Goal: Information Seeking & Learning: Check status

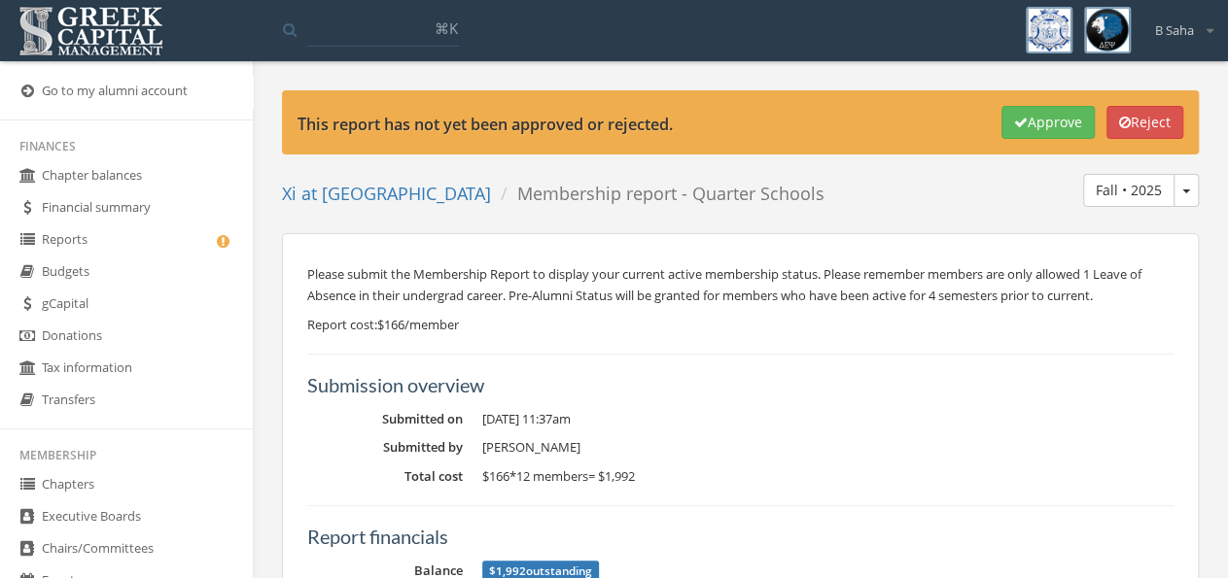
click at [143, 233] on link "Reports" at bounding box center [126, 241] width 253 height 32
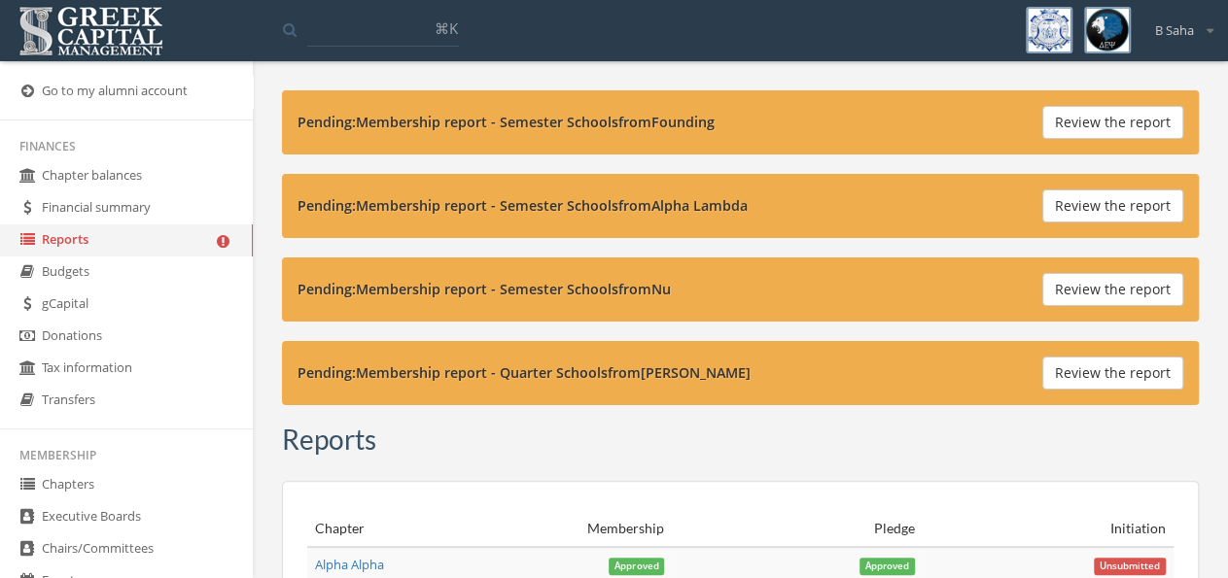
click at [1069, 286] on button "Review the report" at bounding box center [1112, 289] width 141 height 33
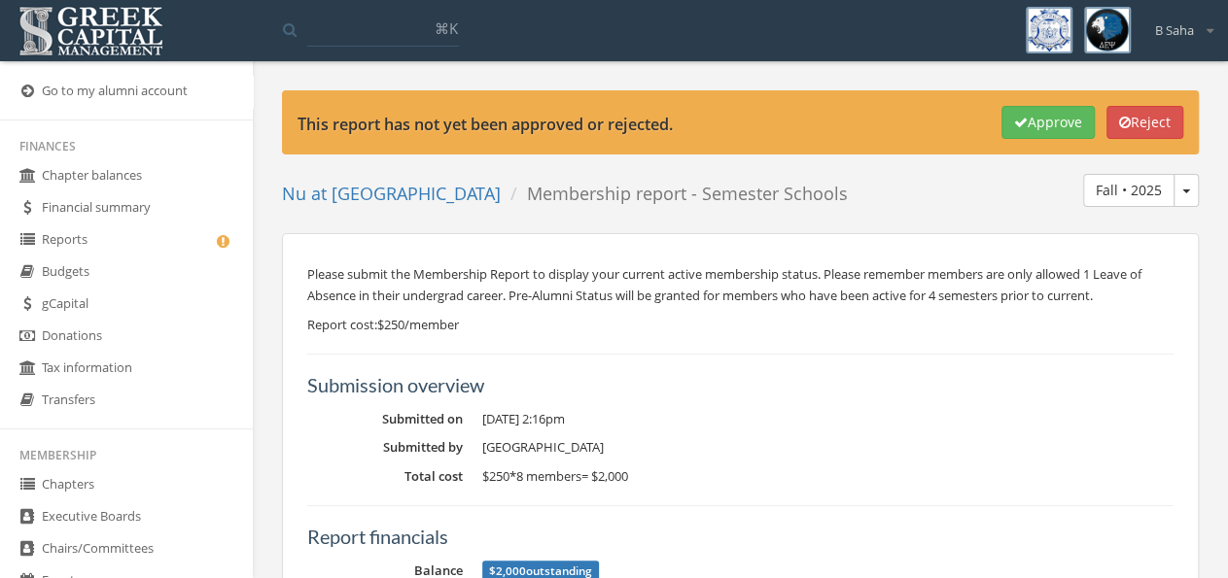
click at [129, 238] on link "Reports" at bounding box center [126, 241] width 253 height 32
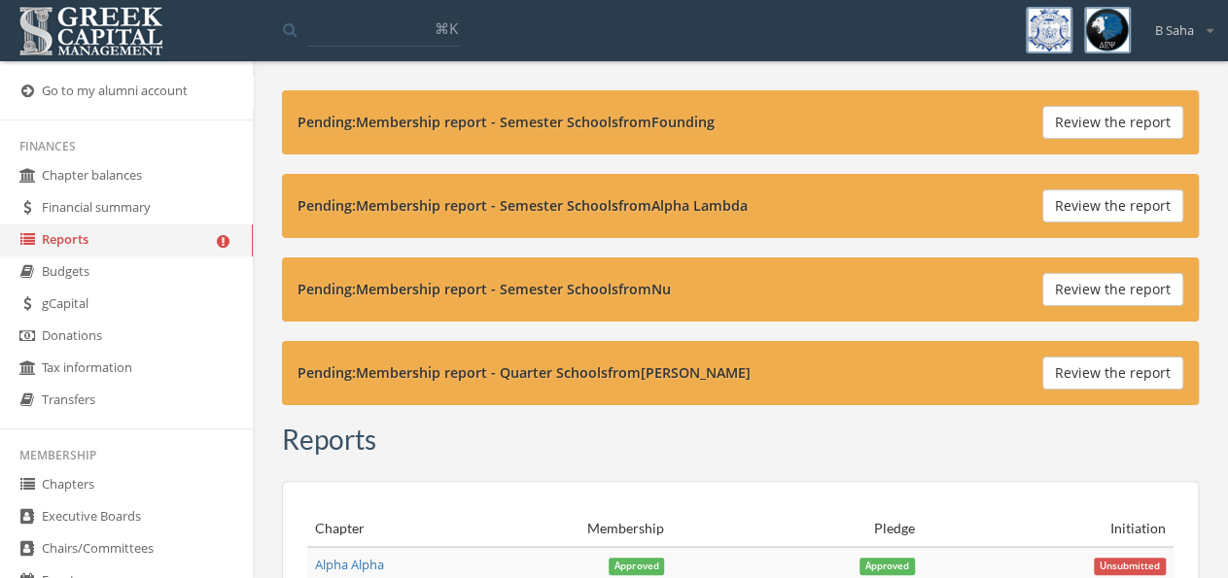
click at [1093, 379] on button "Review the report" at bounding box center [1112, 373] width 141 height 33
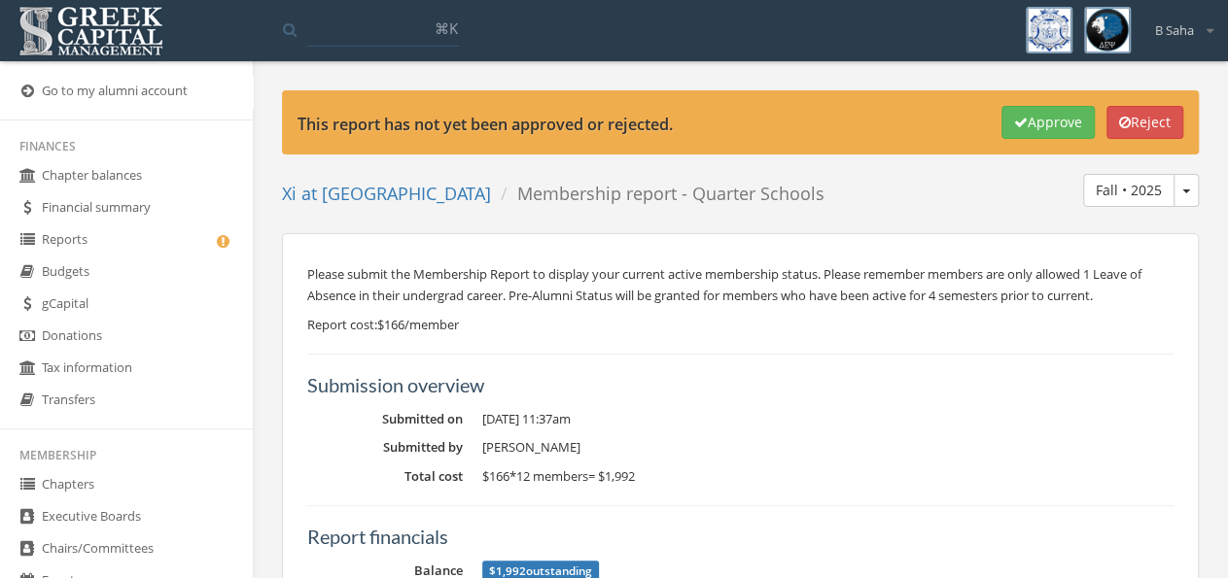
click at [152, 254] on link "Reports" at bounding box center [126, 241] width 253 height 32
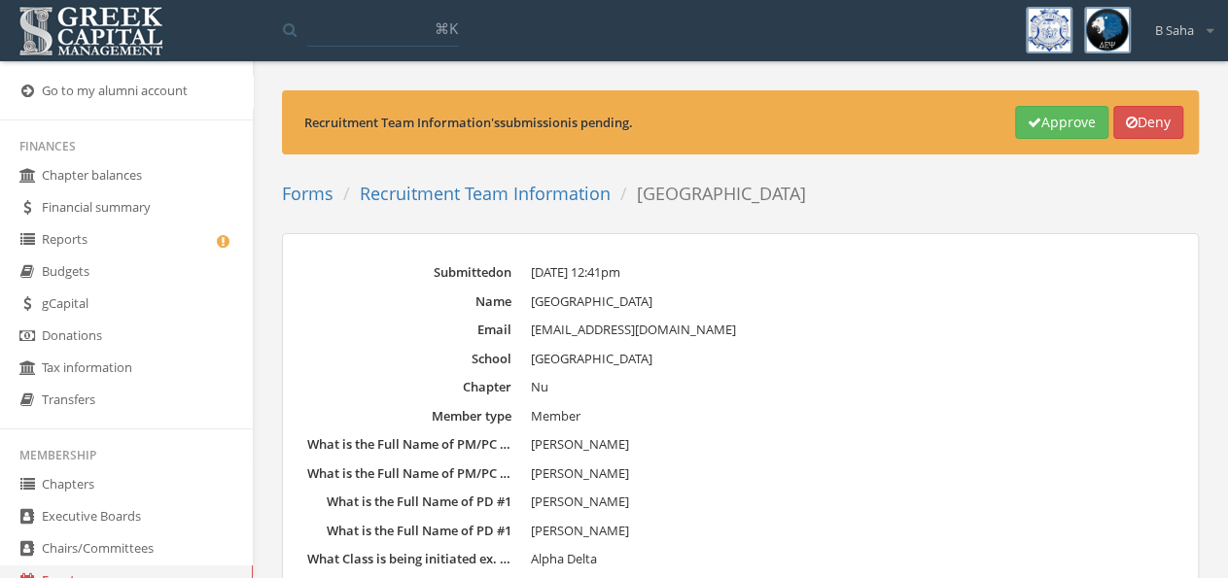
scroll to position [315, 0]
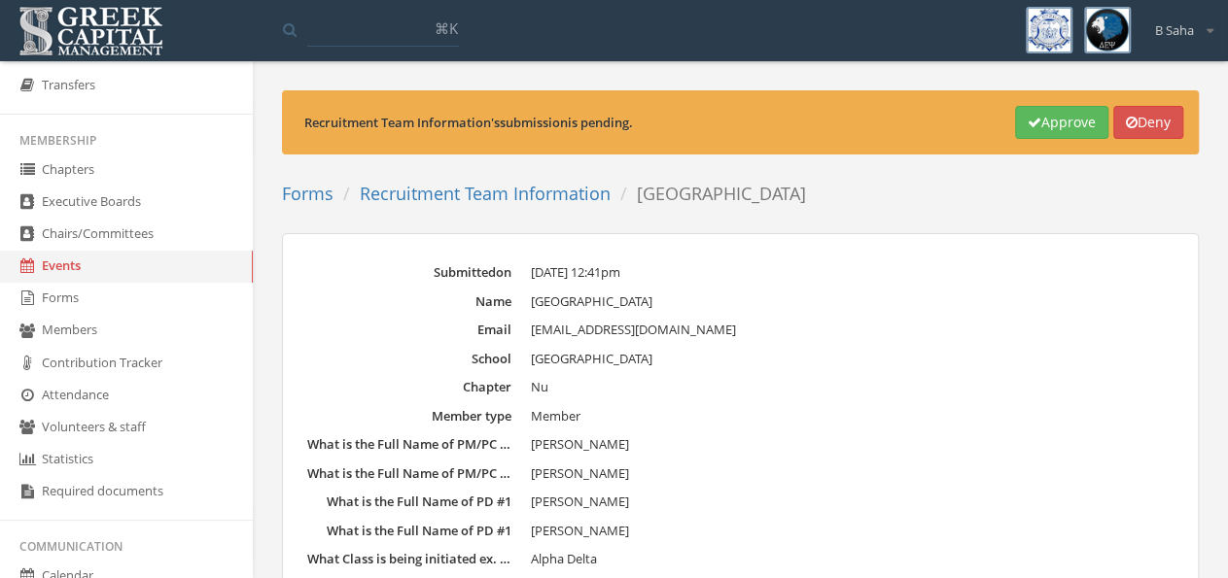
click at [325, 197] on link "Forms" at bounding box center [308, 193] width 52 height 23
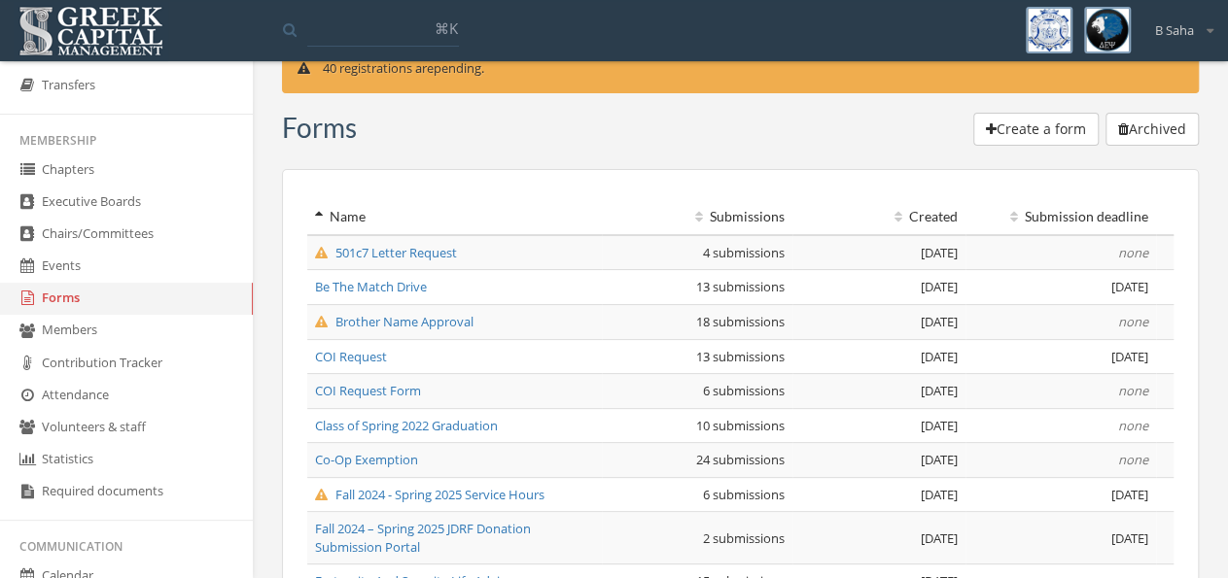
scroll to position [472, 0]
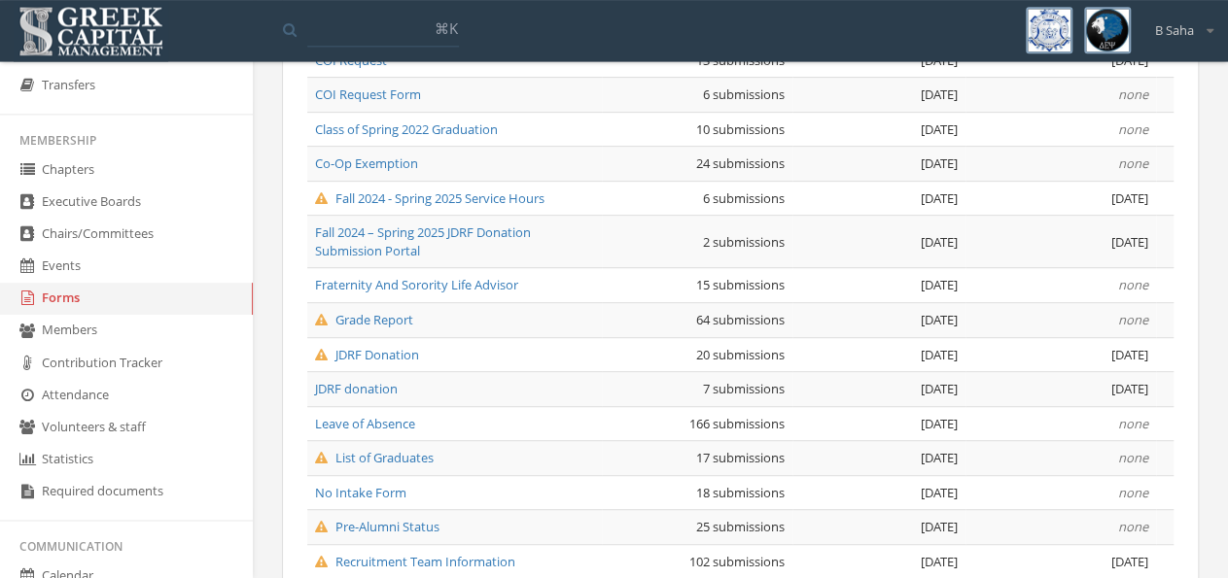
scroll to position [472, 0]
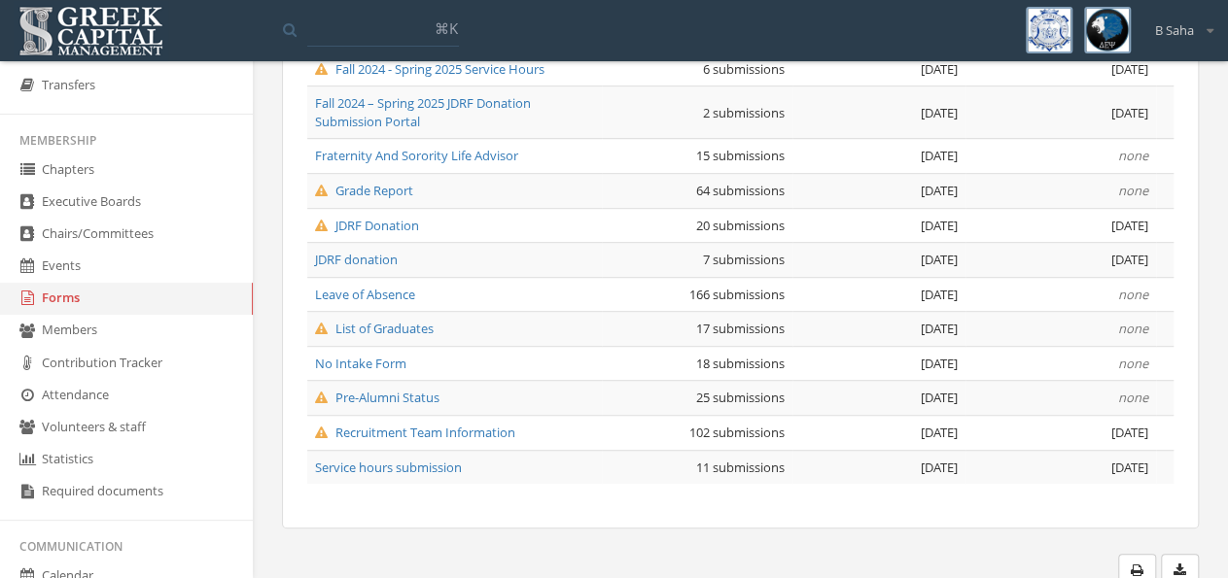
click at [372, 286] on span "Leave of Absence" at bounding box center [365, 294] width 100 height 17
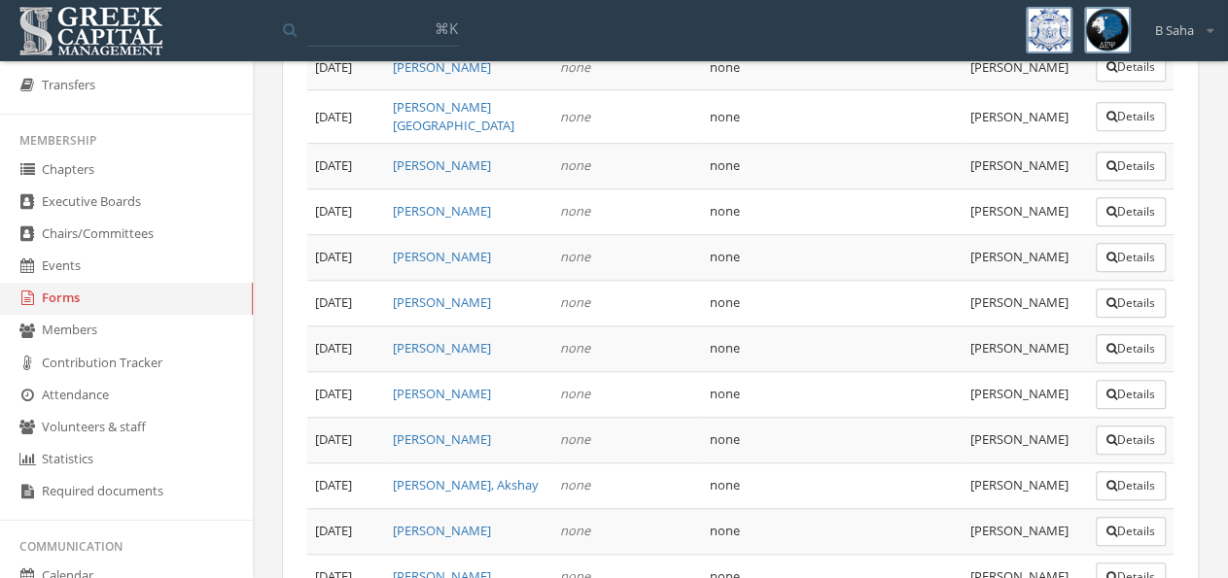
scroll to position [7918, 0]
click at [114, 306] on link "Forms" at bounding box center [126, 299] width 253 height 32
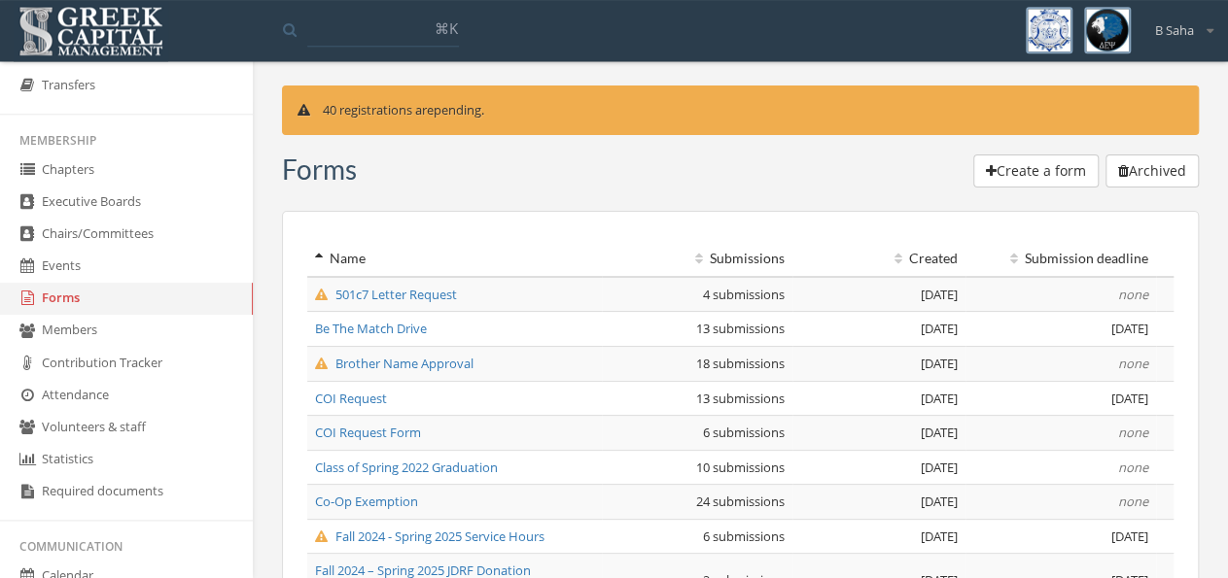
scroll to position [472, 0]
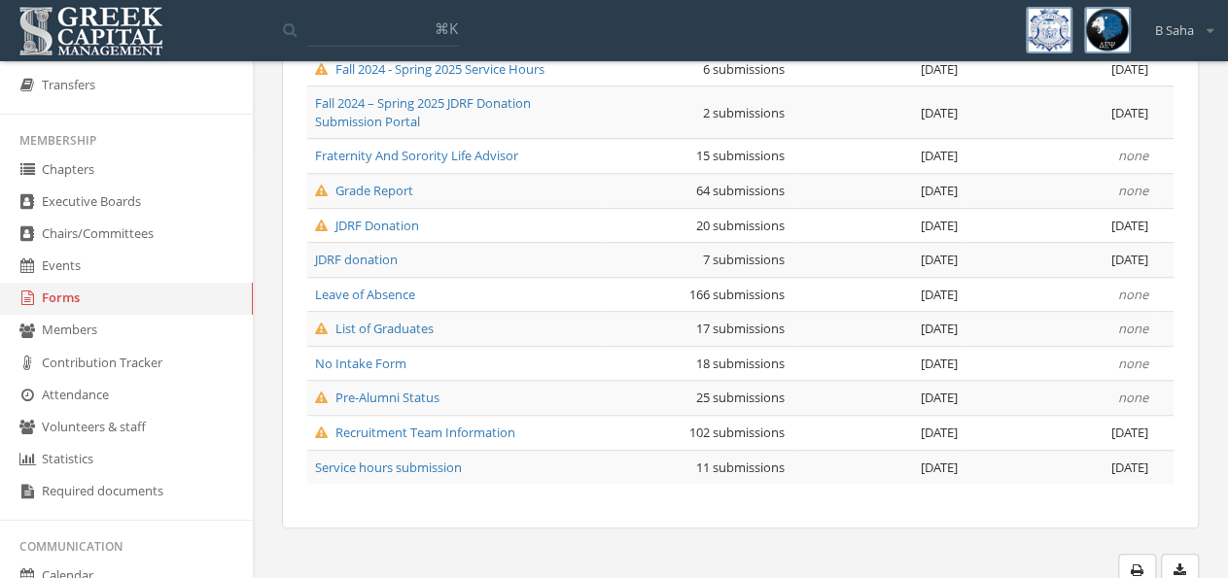
click at [405, 191] on span "Grade Report" at bounding box center [364, 190] width 98 height 17
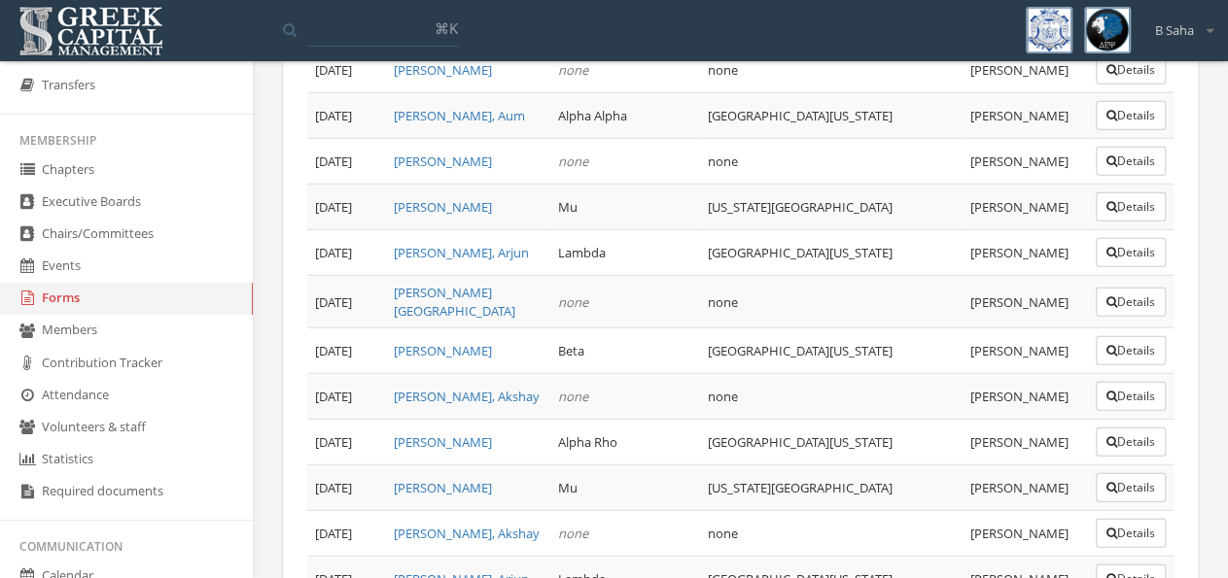
scroll to position [2795, 0]
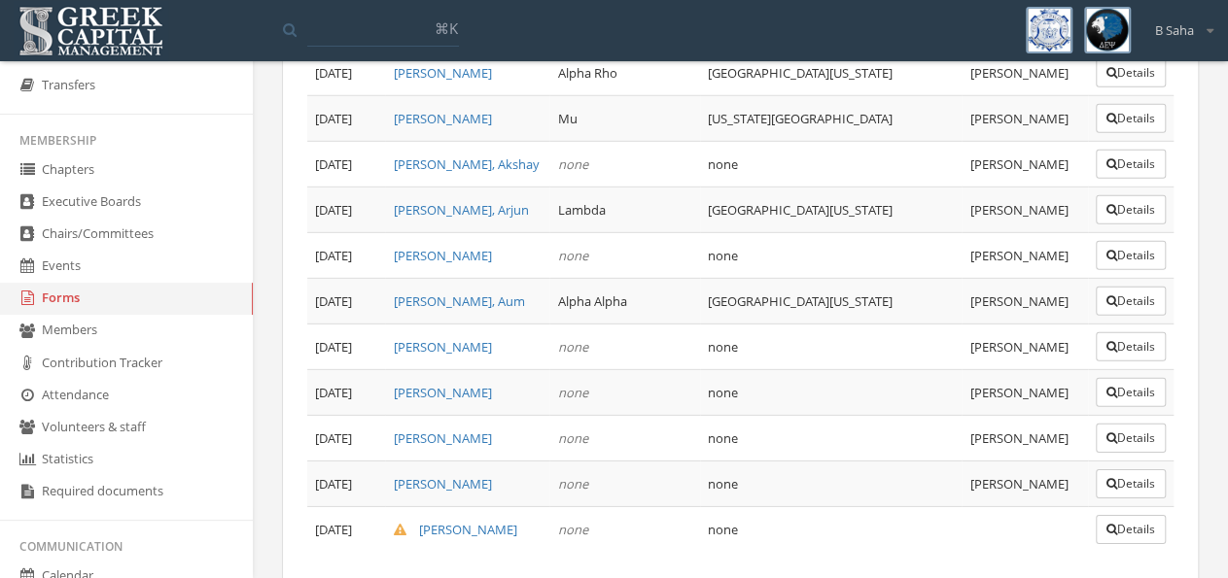
click at [1129, 515] on button "Details" at bounding box center [1130, 529] width 70 height 29
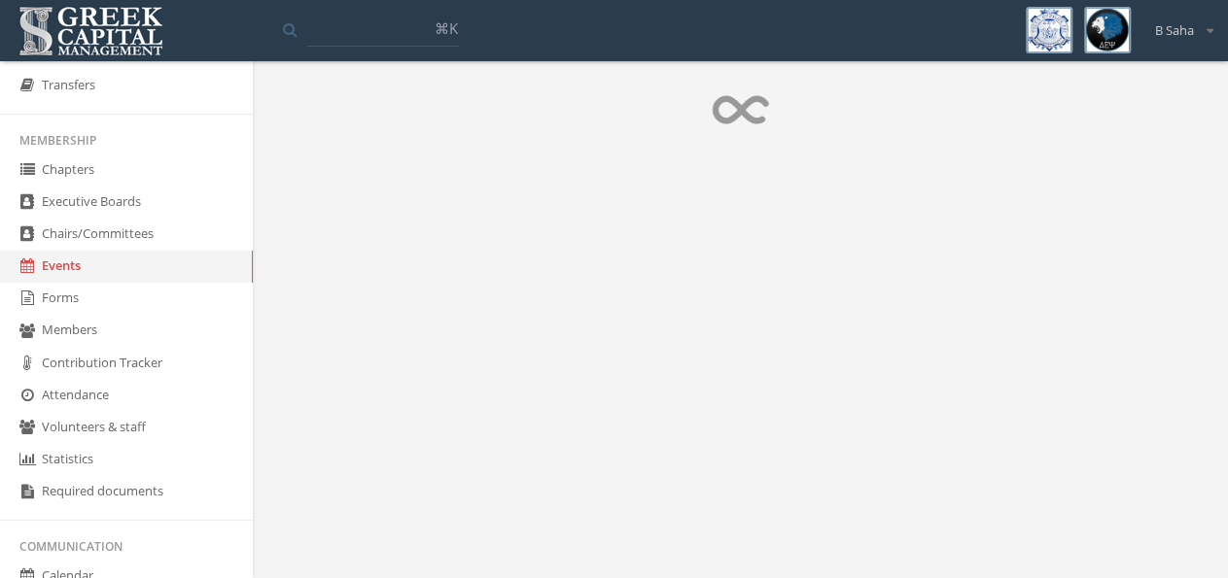
scroll to position [315, 0]
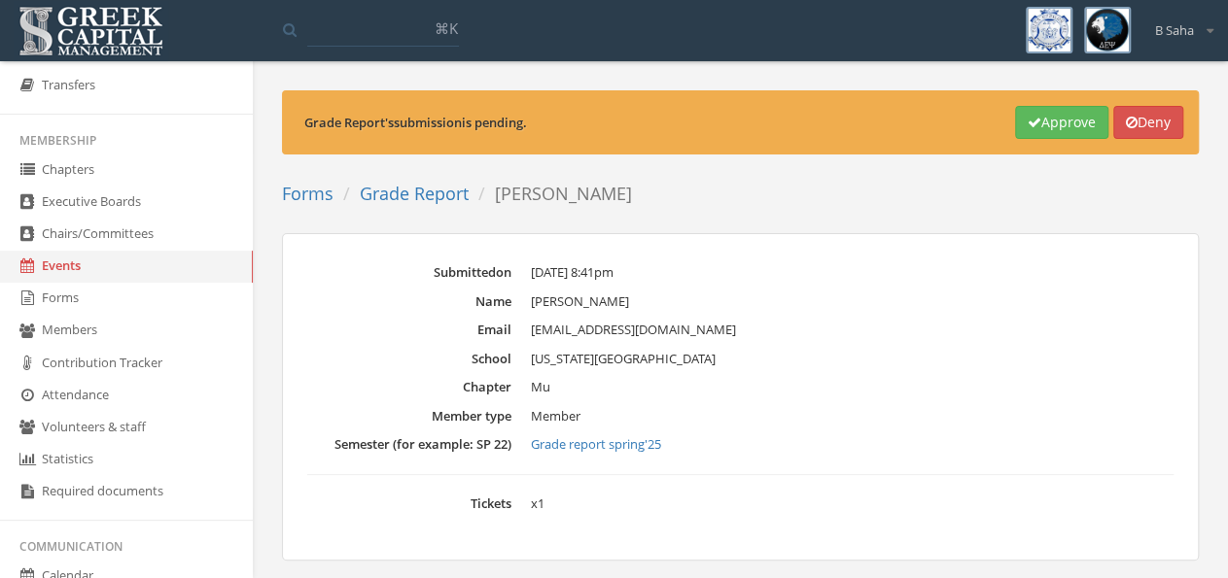
click at [635, 440] on link "Grade report spring'25" at bounding box center [852, 444] width 642 height 19
click at [1093, 261] on div "Submitted on Sep 17, 2025 at 8:41pm Name Avijit Saha Email avijitsaha2231@gmail…" at bounding box center [740, 397] width 917 height 328
click at [1052, 116] on button "Approve" at bounding box center [1061, 122] width 93 height 33
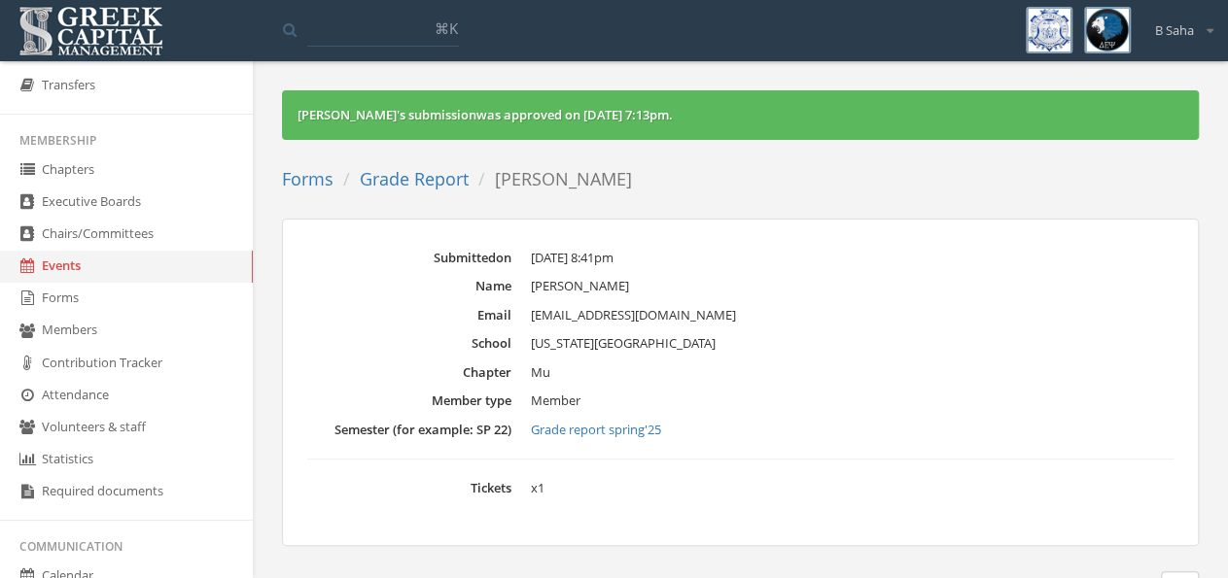
click at [315, 179] on link "Forms" at bounding box center [308, 178] width 52 height 23
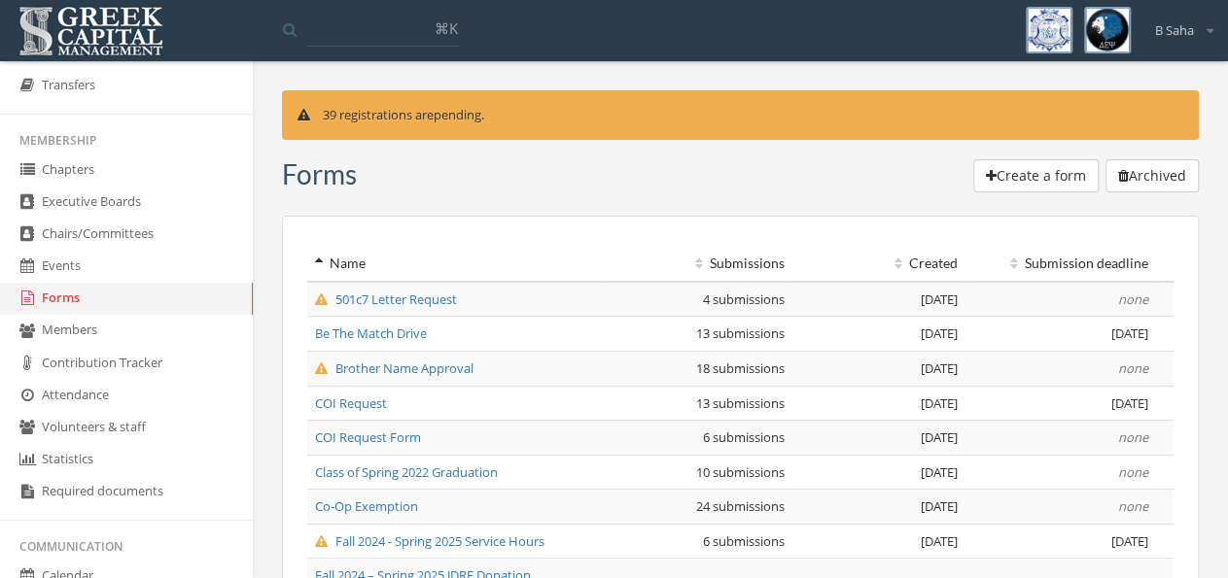
scroll to position [472, 0]
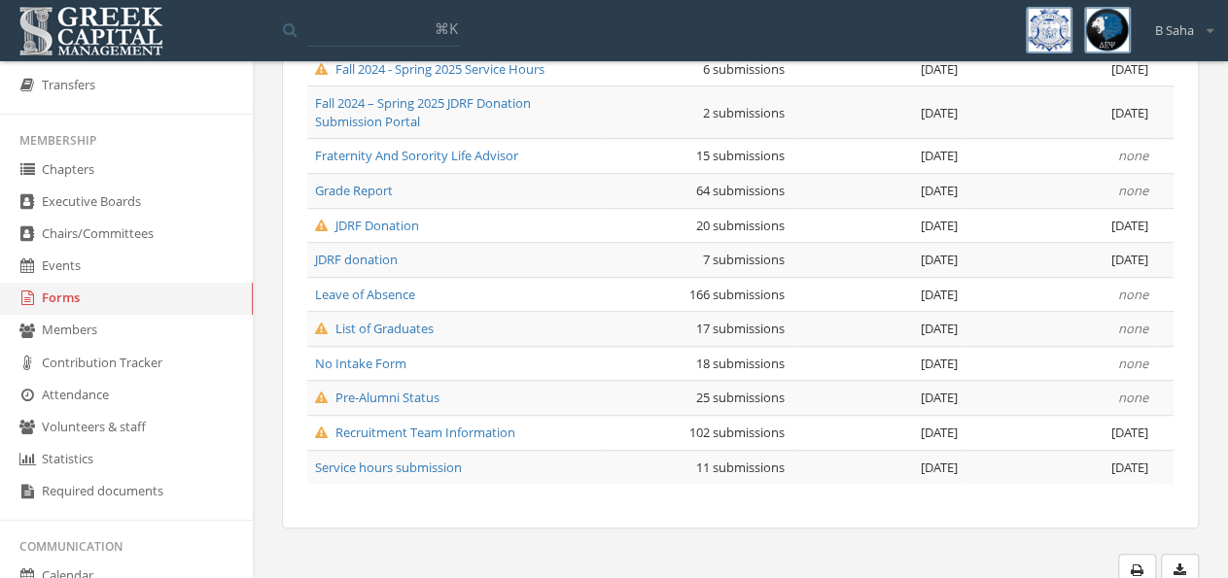
click at [430, 428] on span "Recruitment Team Information" at bounding box center [415, 432] width 200 height 17
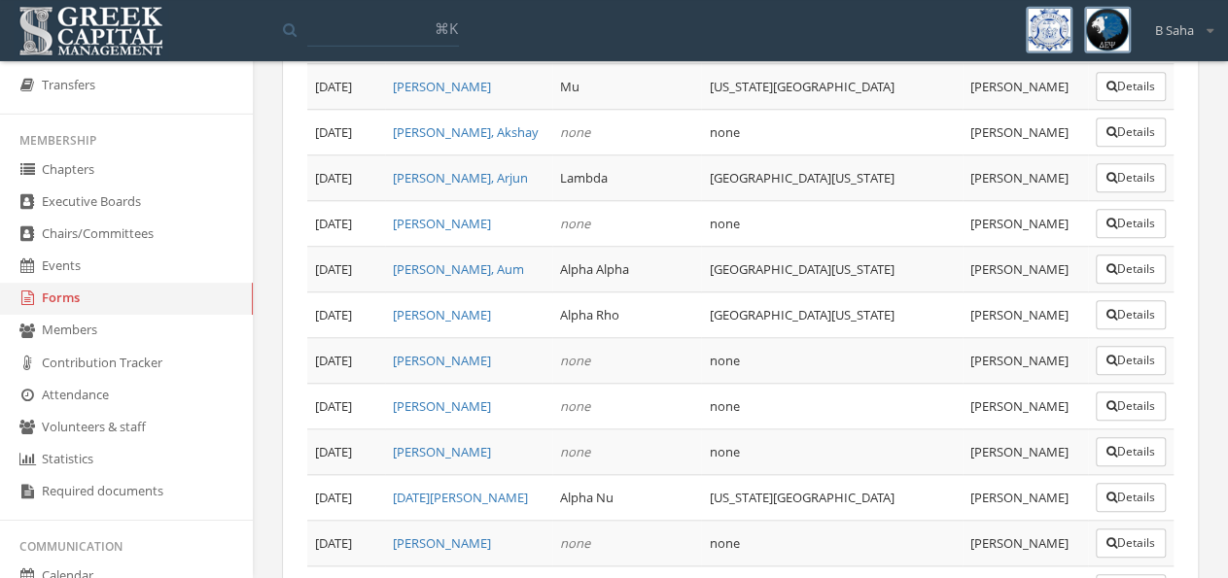
scroll to position [4494, 0]
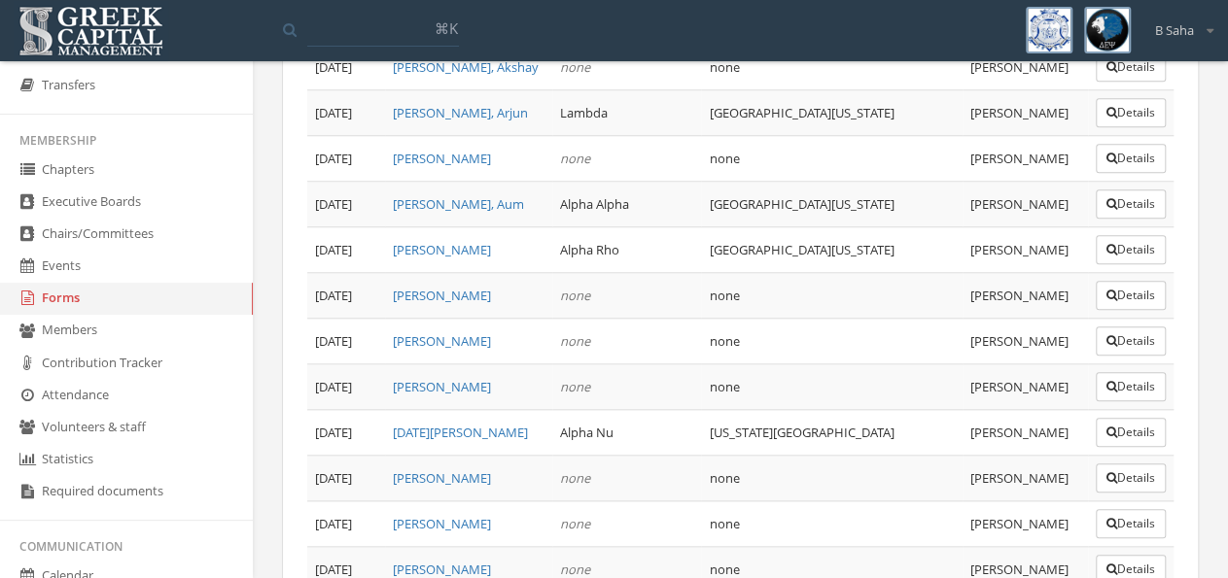
click at [1106, 564] on icon "button" at bounding box center [1111, 570] width 11 height 12
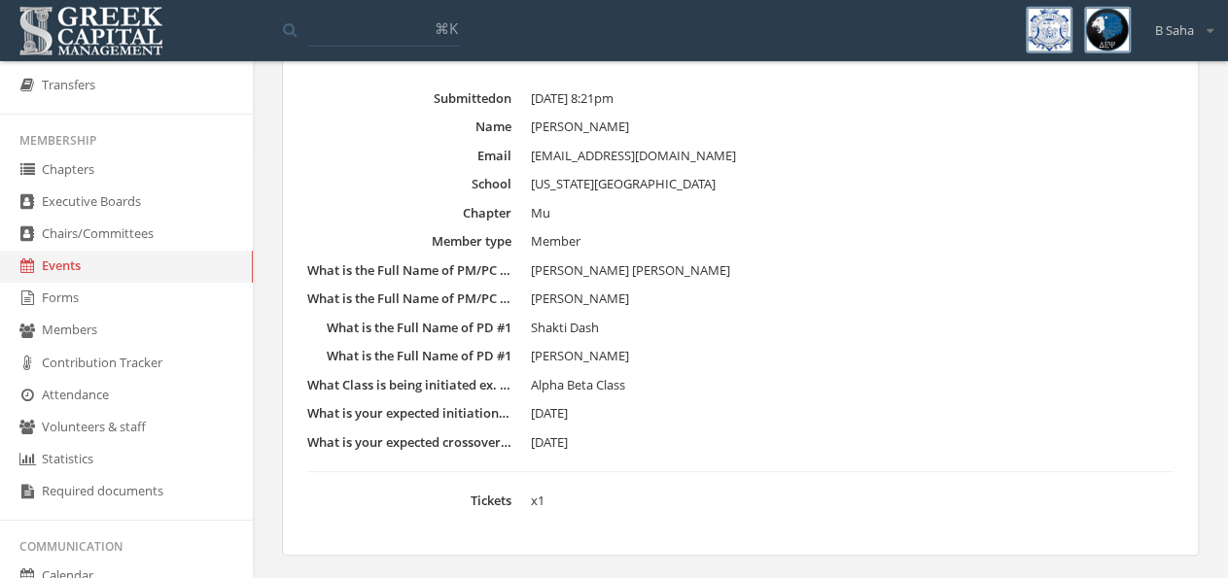
scroll to position [192, 0]
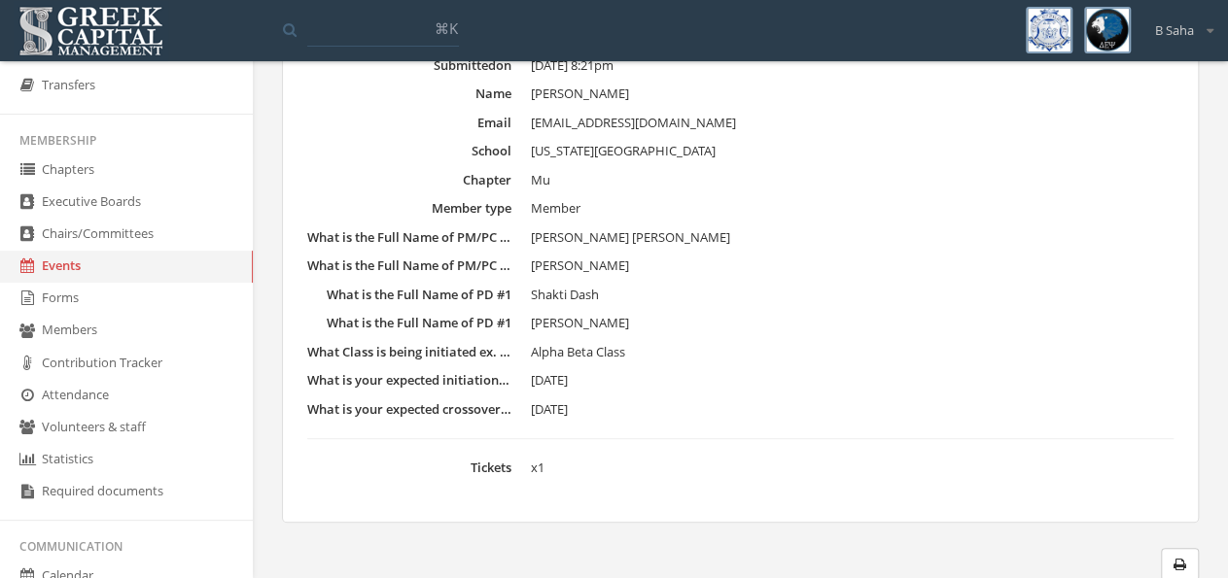
click at [121, 312] on link "Forms" at bounding box center [126, 299] width 253 height 32
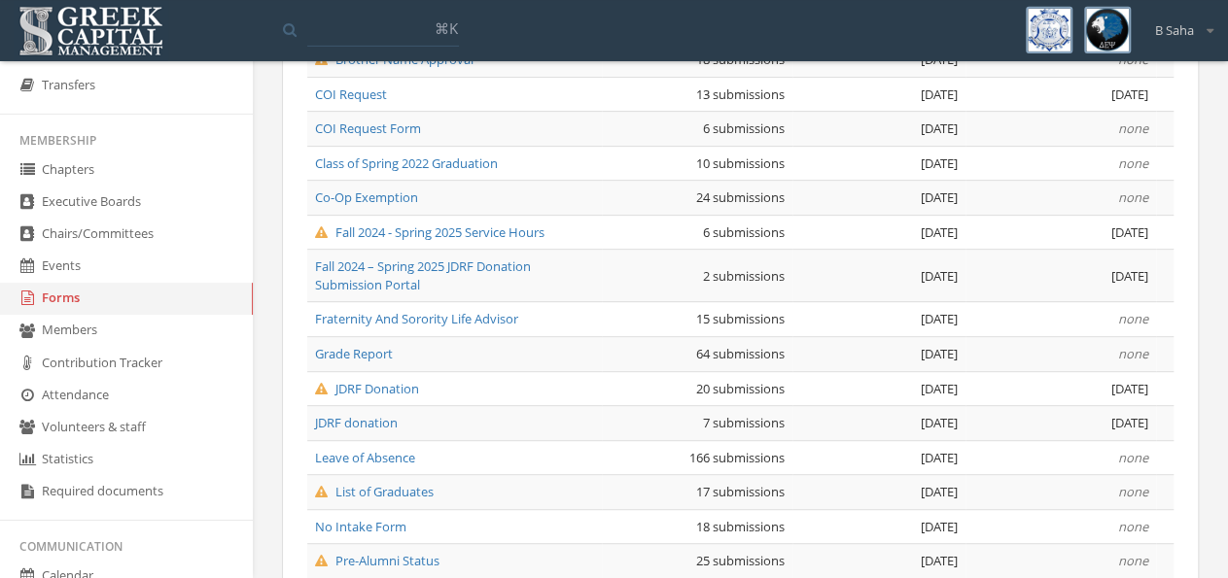
scroll to position [472, 0]
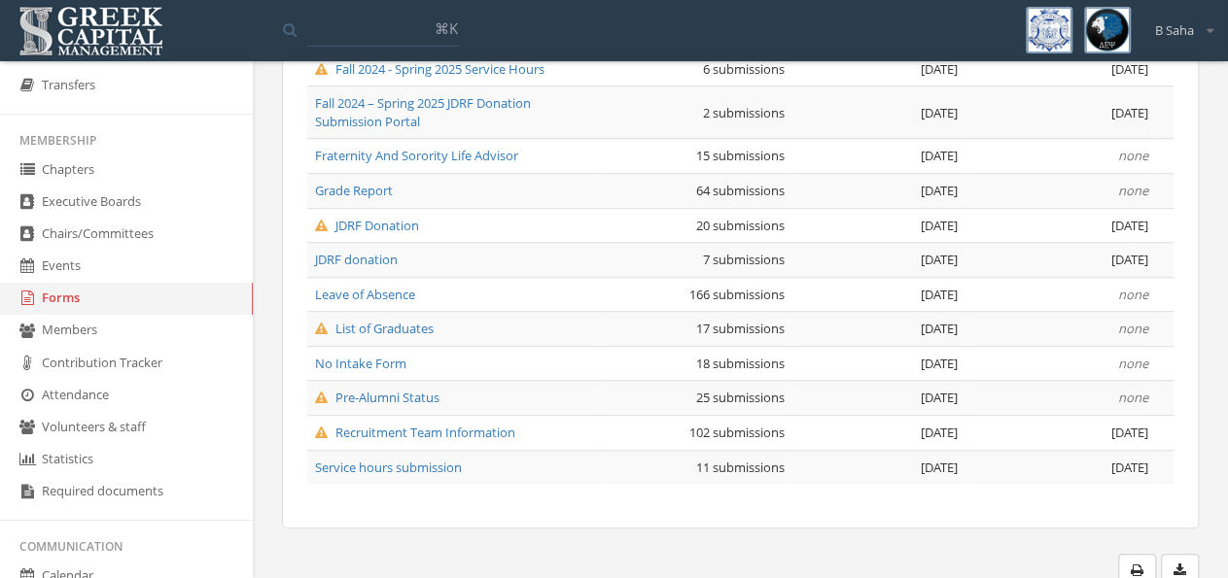
click at [388, 294] on span "Leave of Absence" at bounding box center [365, 294] width 100 height 17
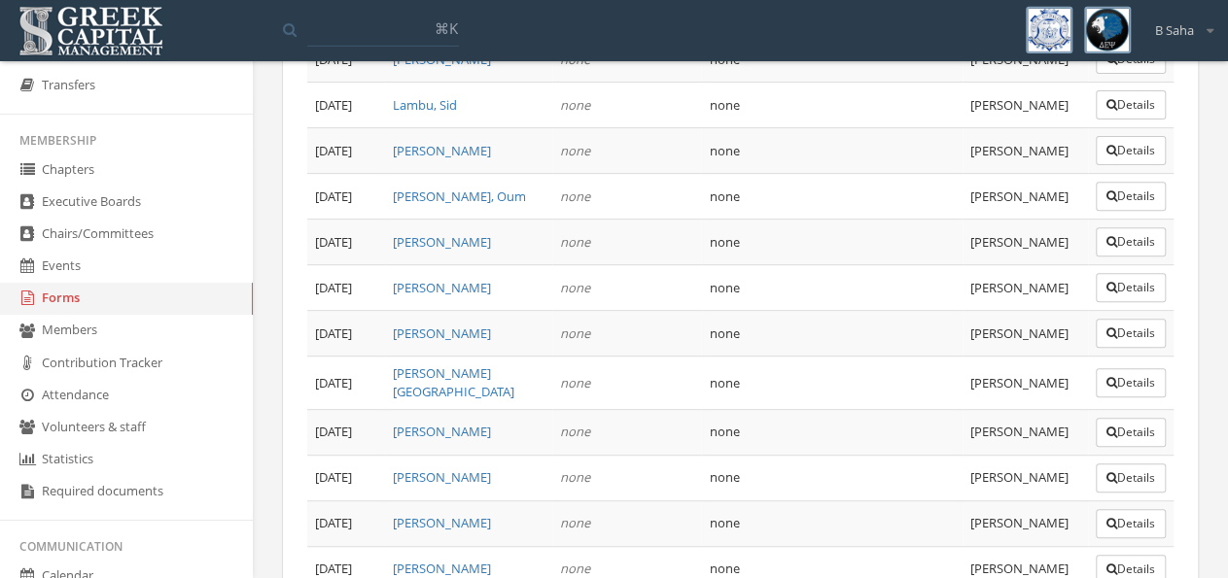
scroll to position [7615, 0]
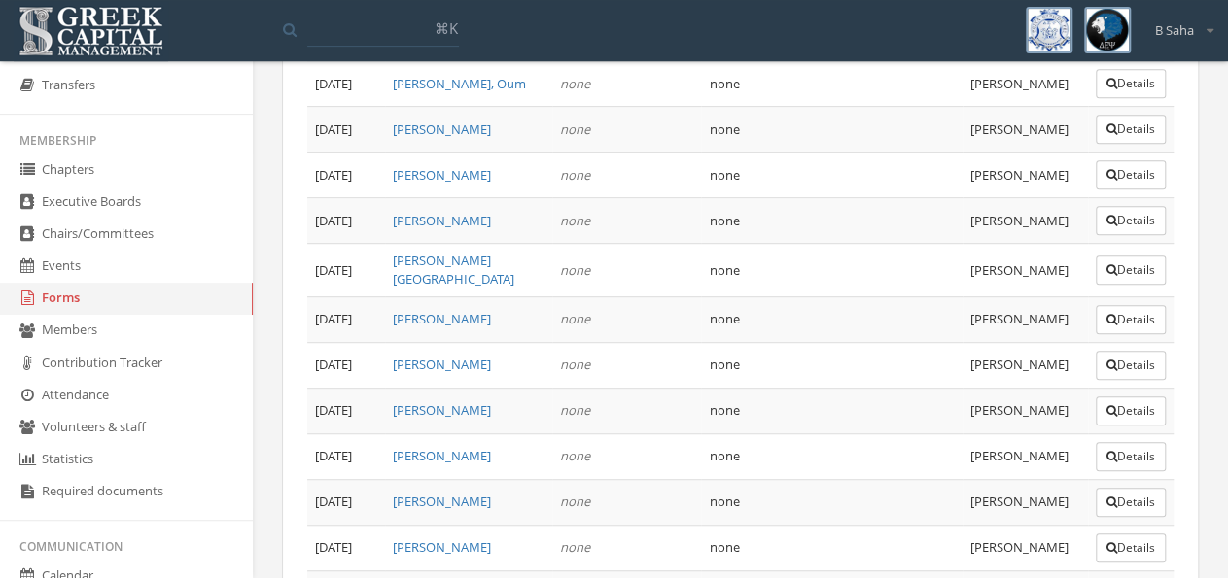
scroll to position [7747, 0]
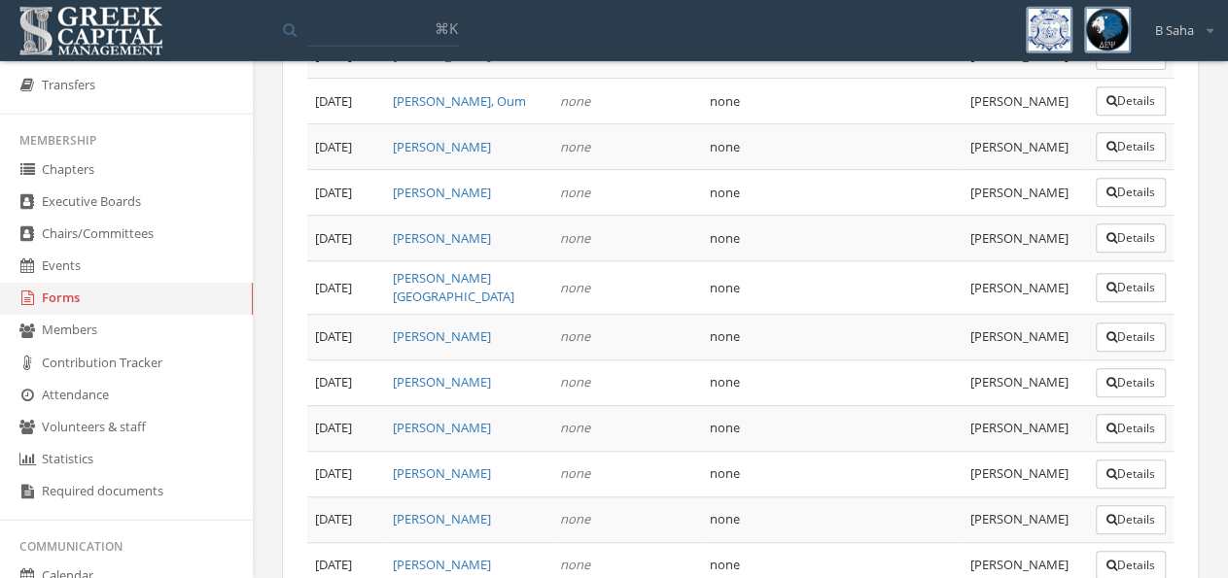
click at [159, 303] on link "Forms" at bounding box center [126, 299] width 253 height 32
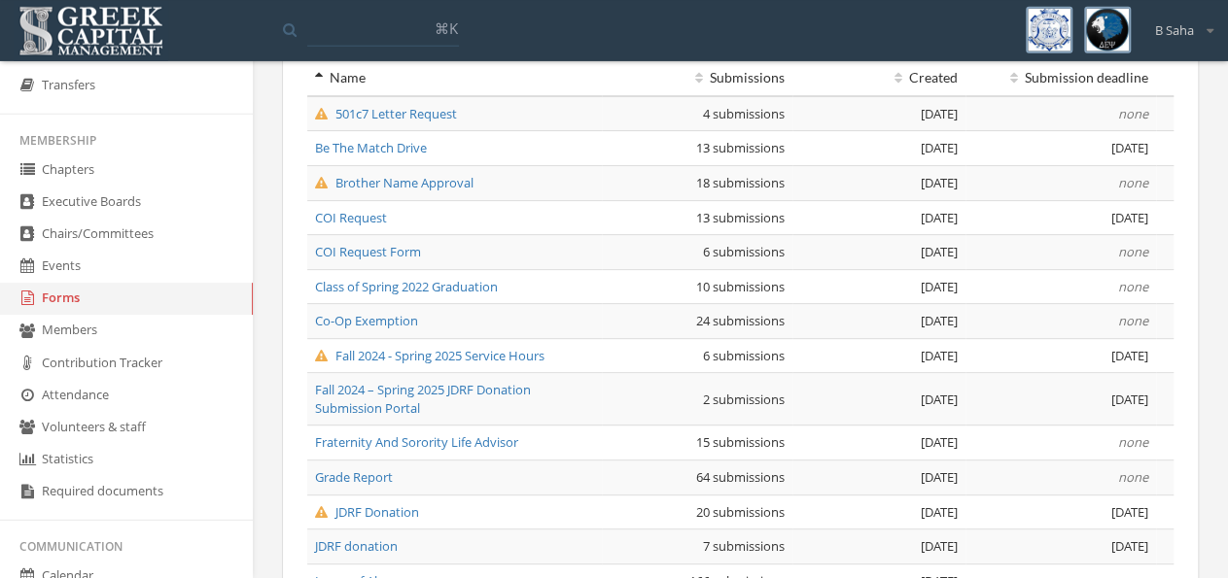
scroll to position [472, 0]
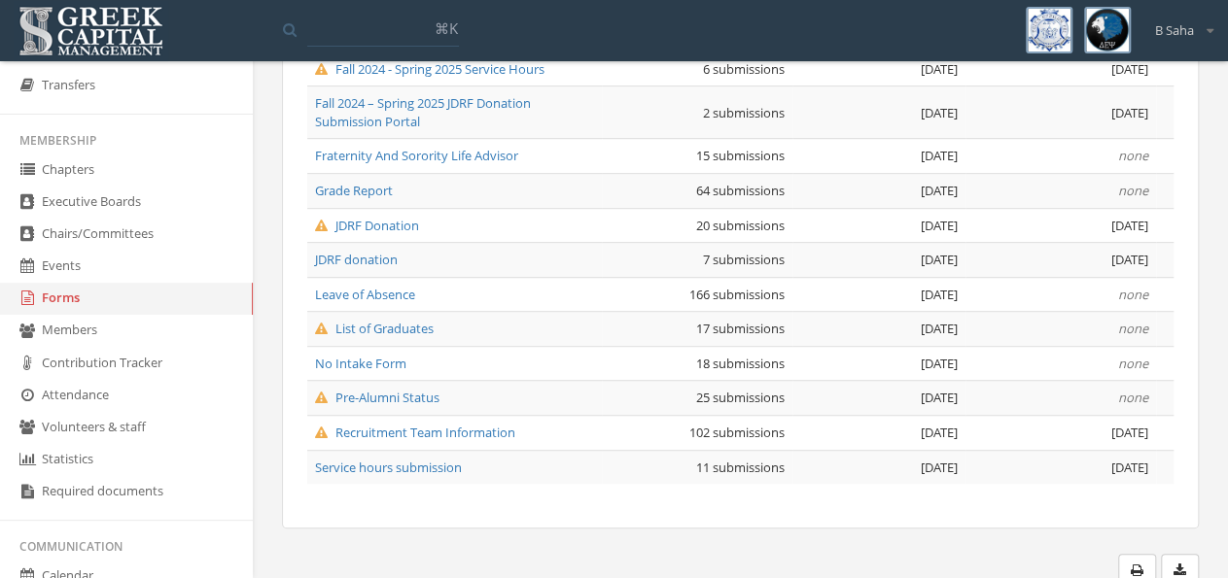
click at [385, 389] on span "Pre-Alumni Status" at bounding box center [377, 397] width 124 height 17
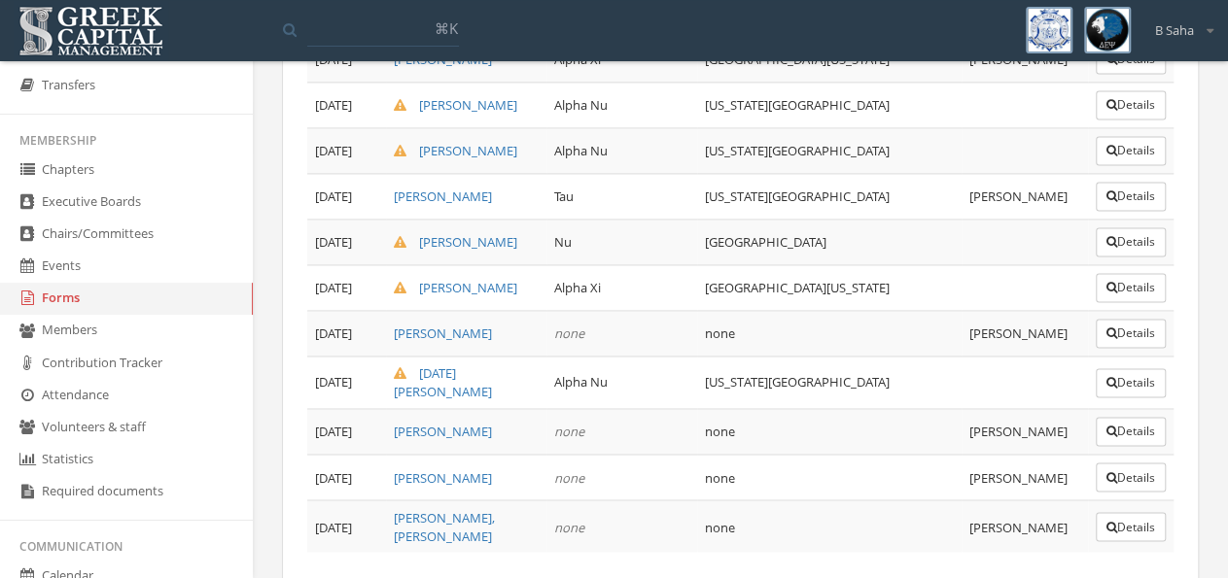
scroll to position [1399, 0]
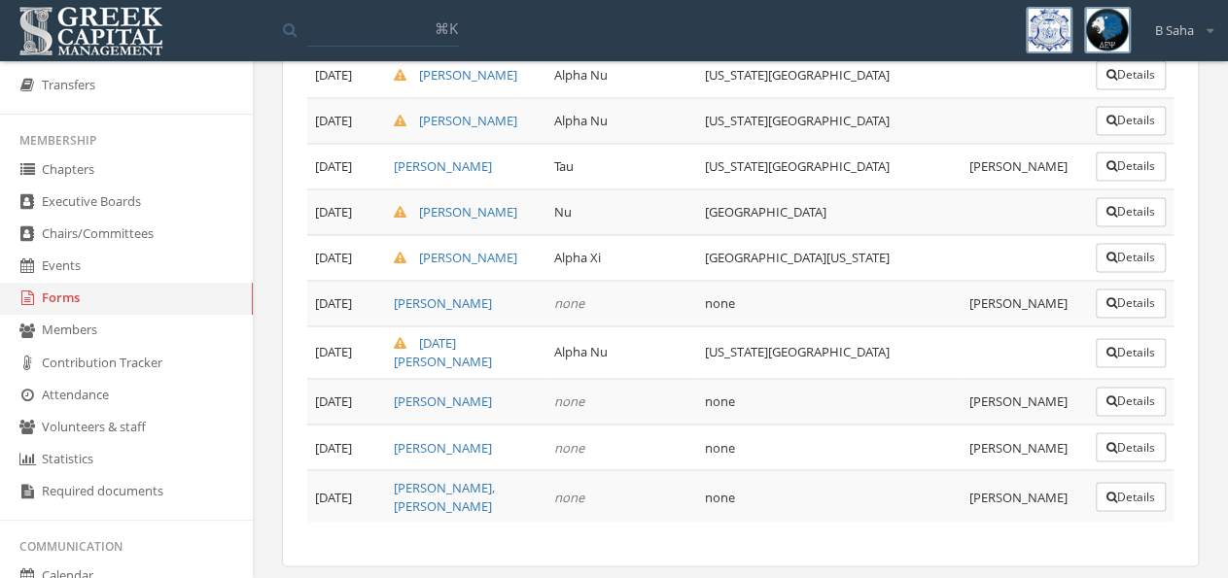
click at [1121, 482] on button "Details" at bounding box center [1130, 496] width 70 height 29
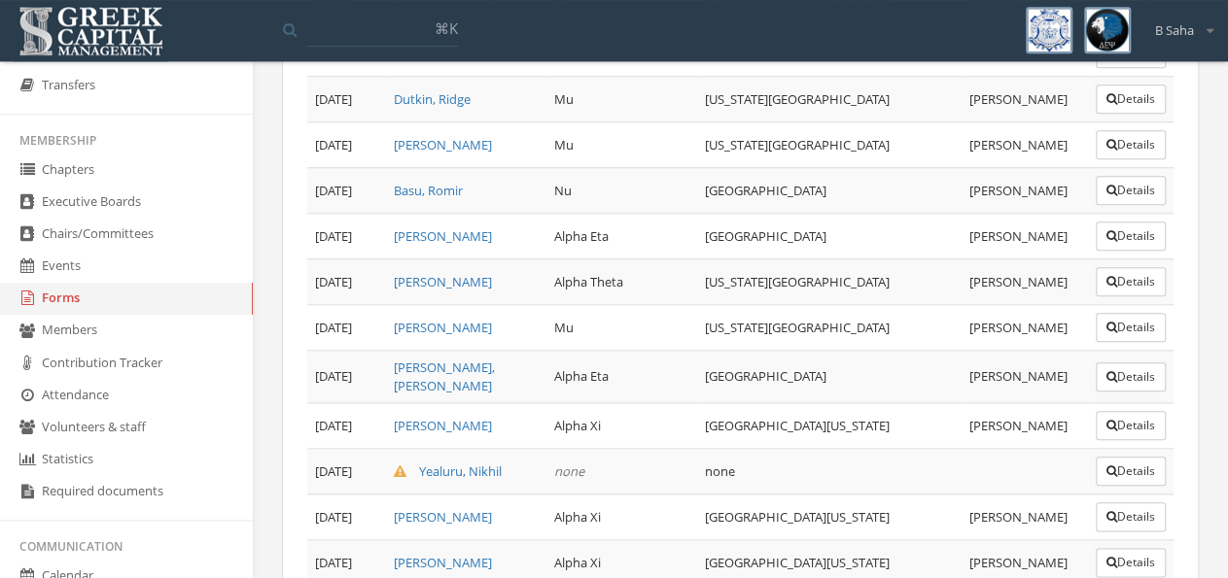
scroll to position [1399, 0]
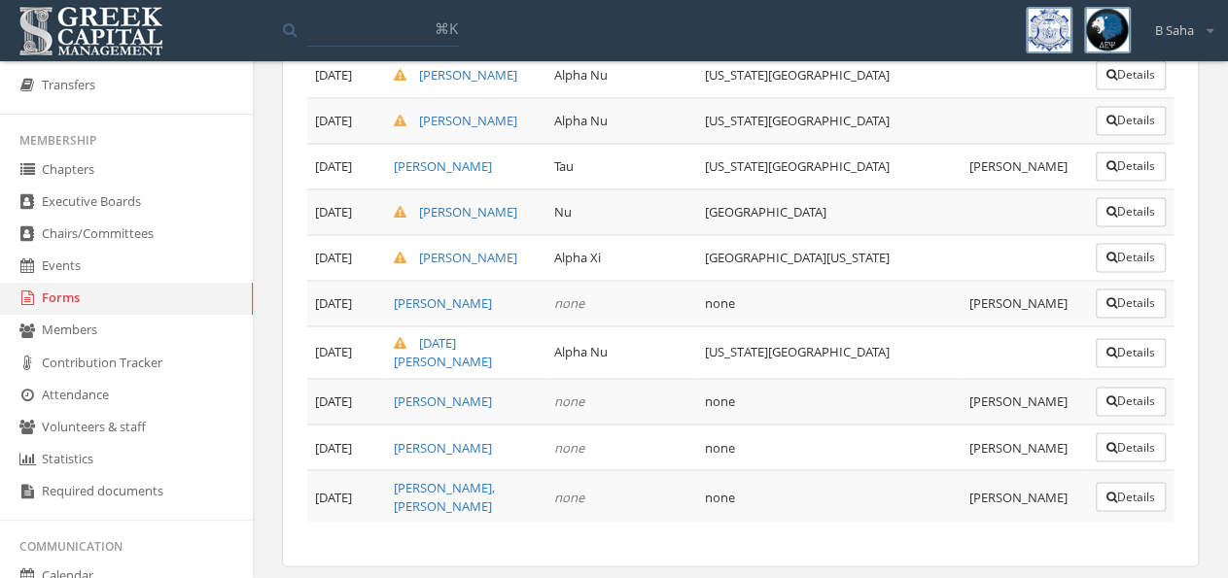
click at [104, 300] on link "Forms" at bounding box center [126, 299] width 253 height 32
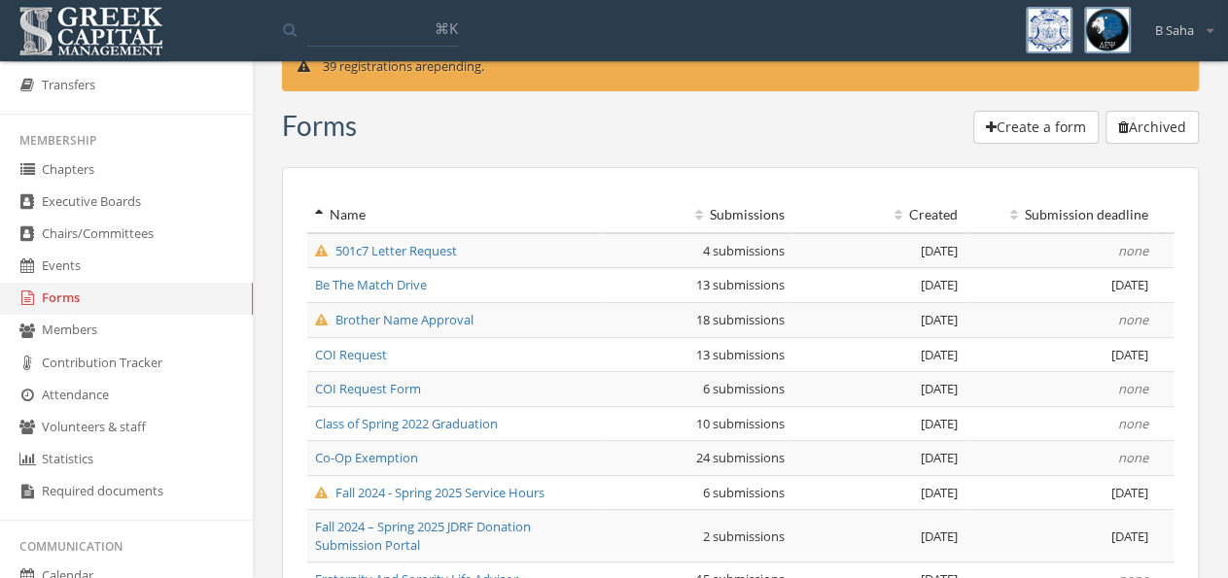
scroll to position [472, 0]
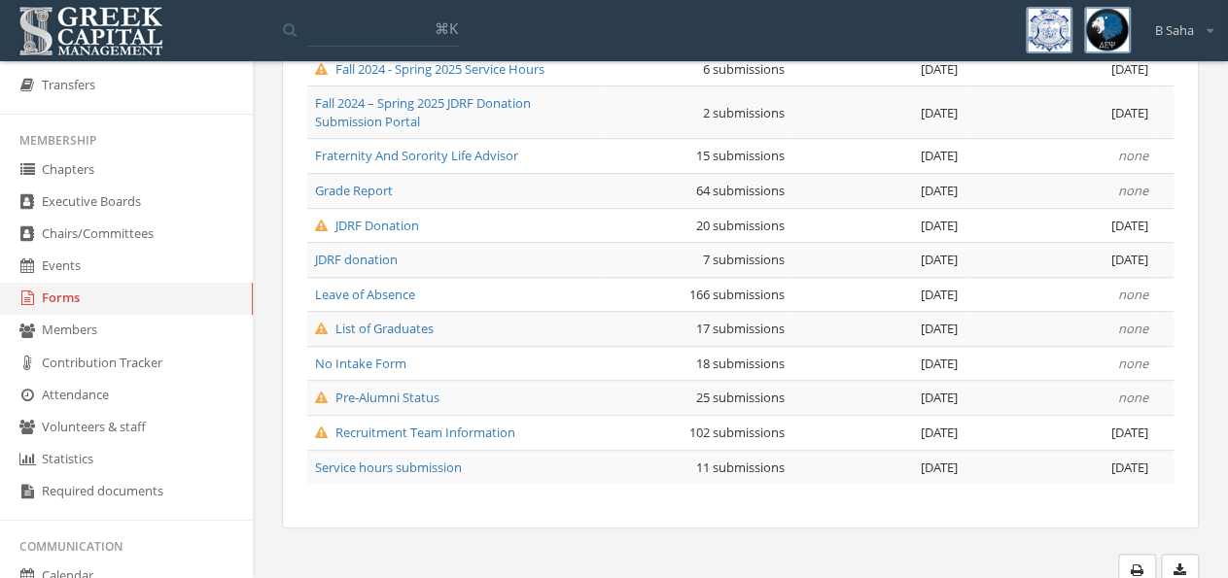
click at [423, 415] on td "Recruitment Team Information" at bounding box center [454, 432] width 295 height 35
click at [423, 424] on span "Recruitment Team Information" at bounding box center [415, 432] width 200 height 17
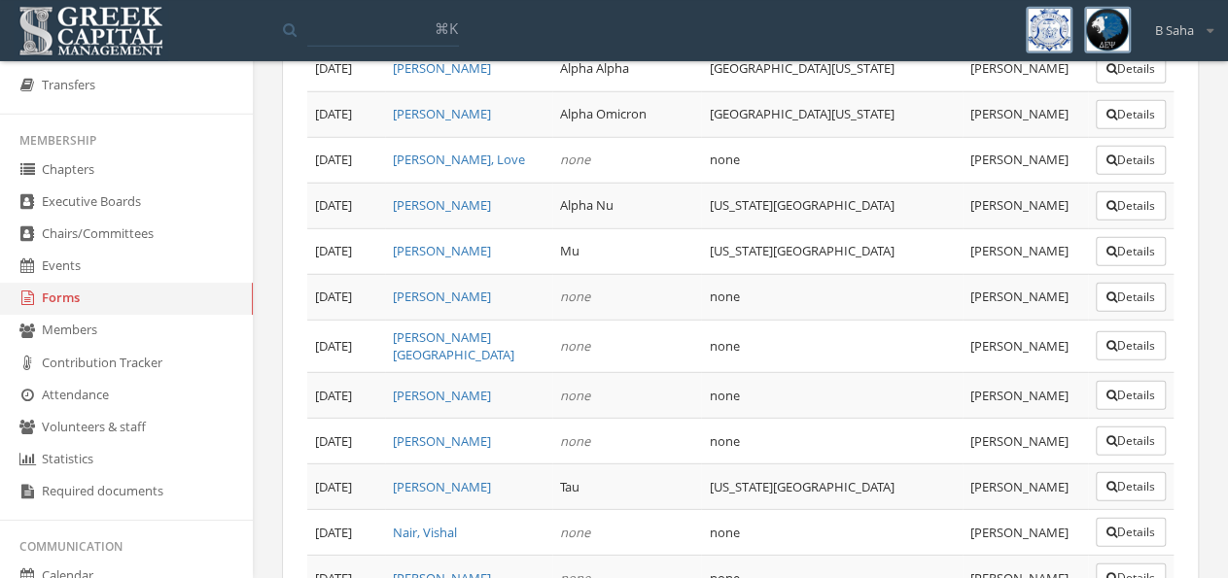
scroll to position [4494, 0]
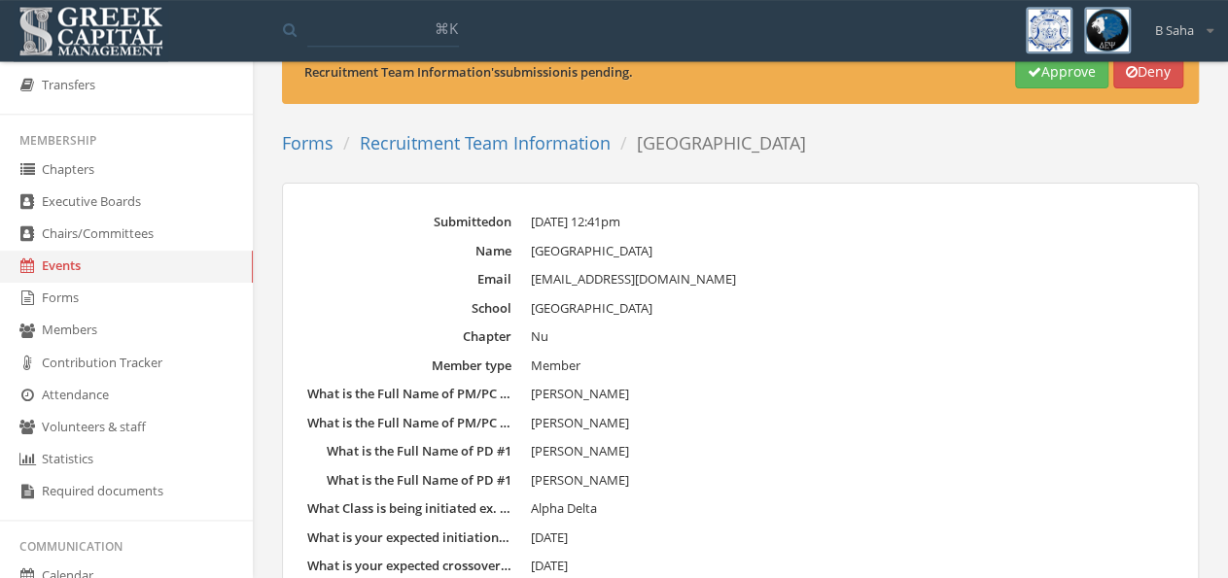
scroll to position [101, 0]
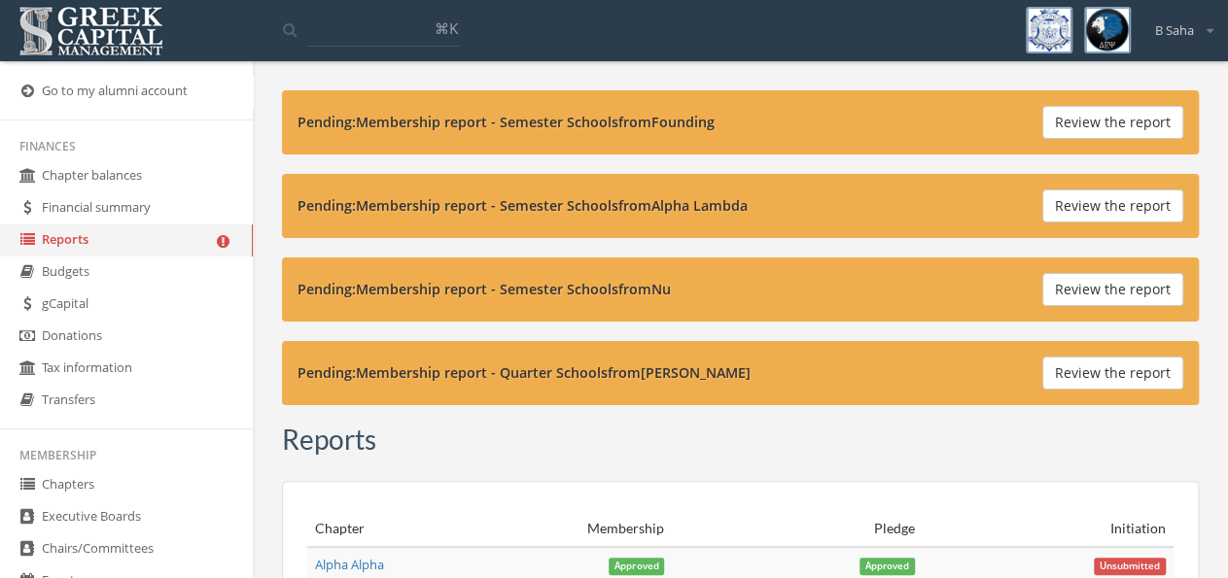
click at [1067, 285] on button "Review the report" at bounding box center [1112, 289] width 141 height 33
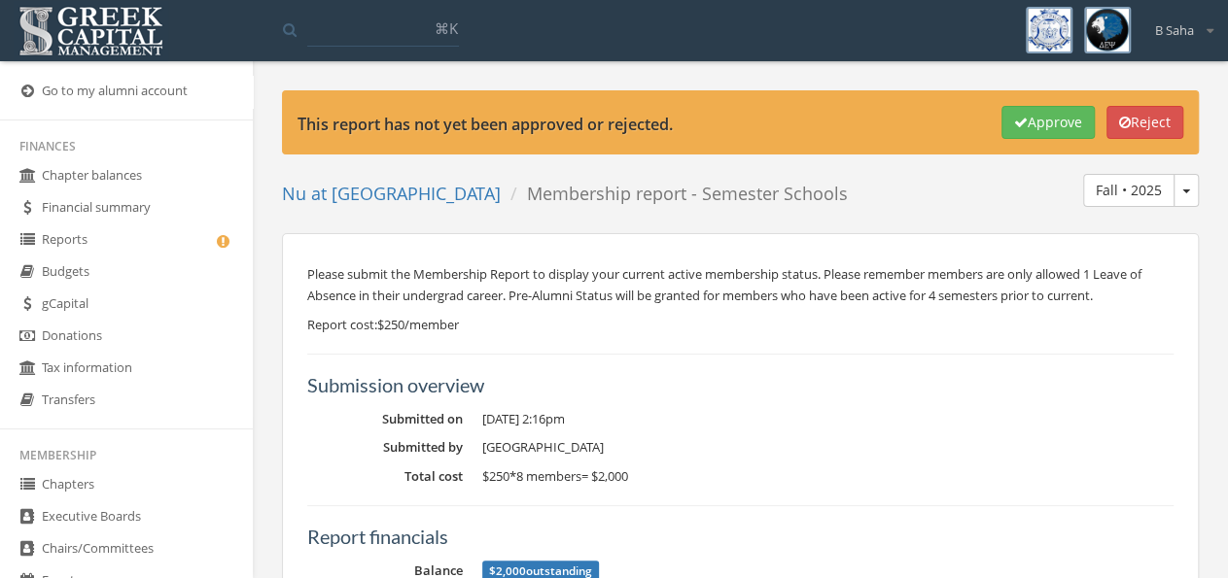
click at [439, 192] on link "Nu at [GEOGRAPHIC_DATA]" at bounding box center [391, 193] width 219 height 23
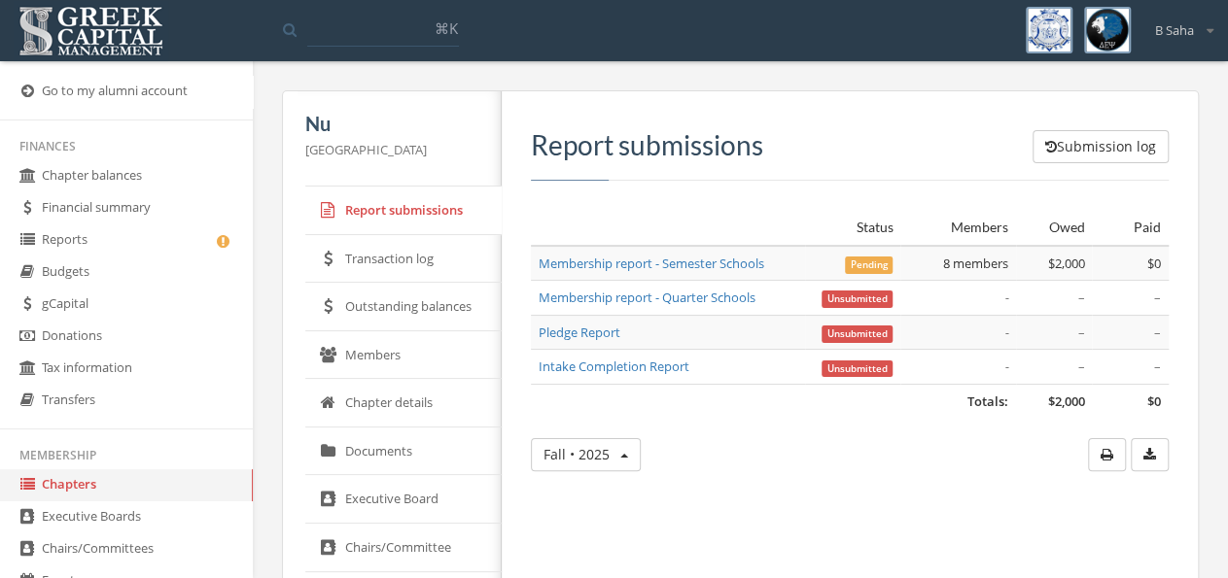
click at [412, 296] on link "Outstanding balances" at bounding box center [403, 307] width 196 height 49
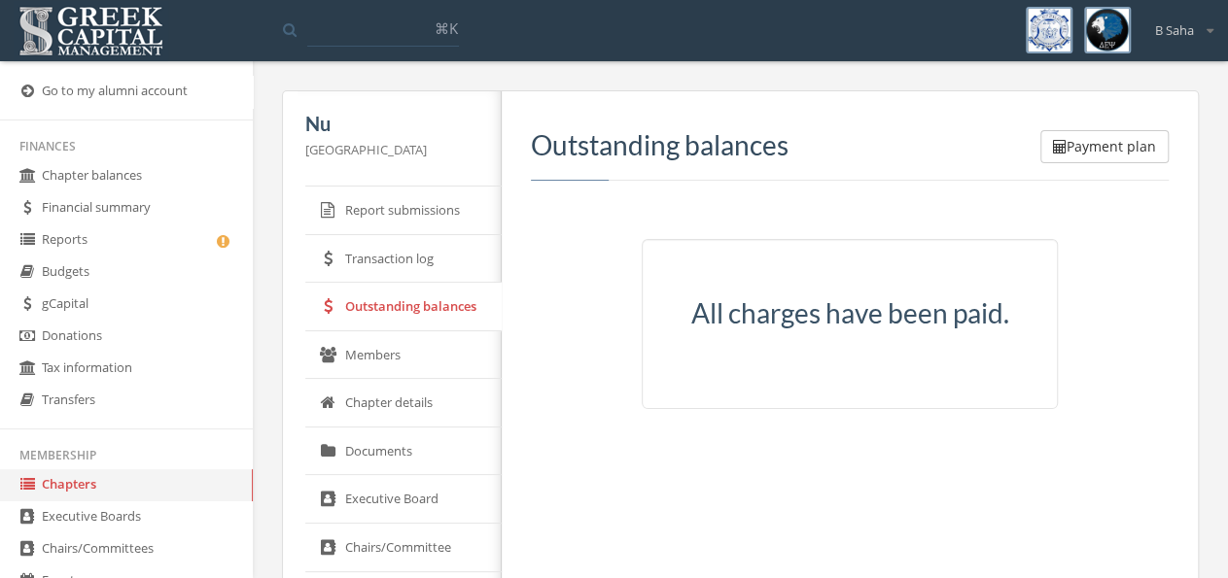
click at [407, 214] on link "Report submissions" at bounding box center [403, 211] width 196 height 49
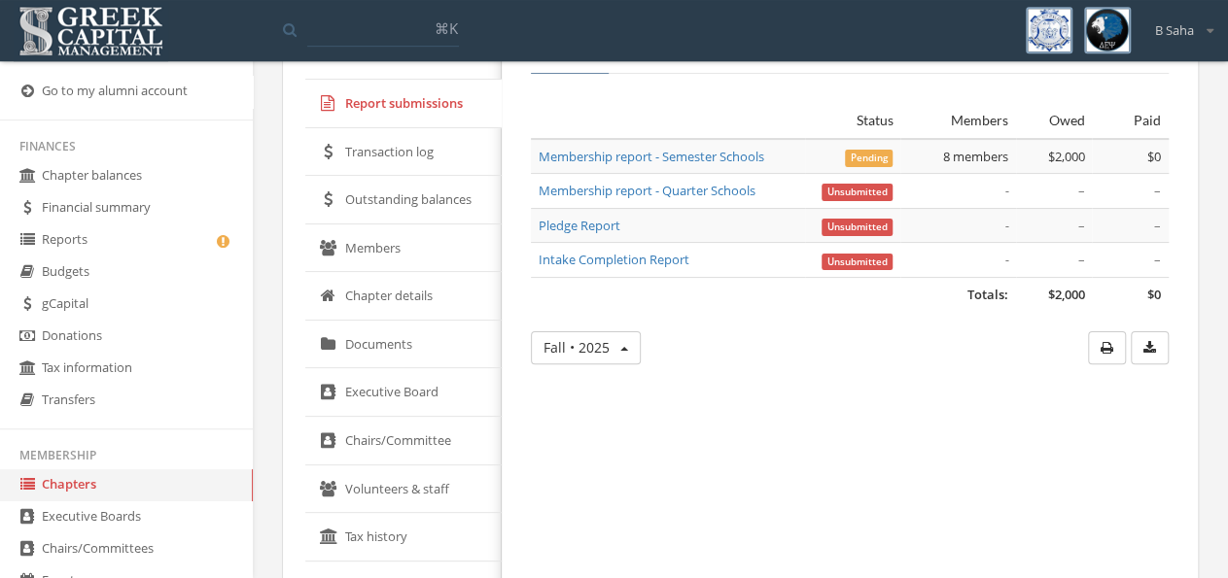
scroll to position [303, 0]
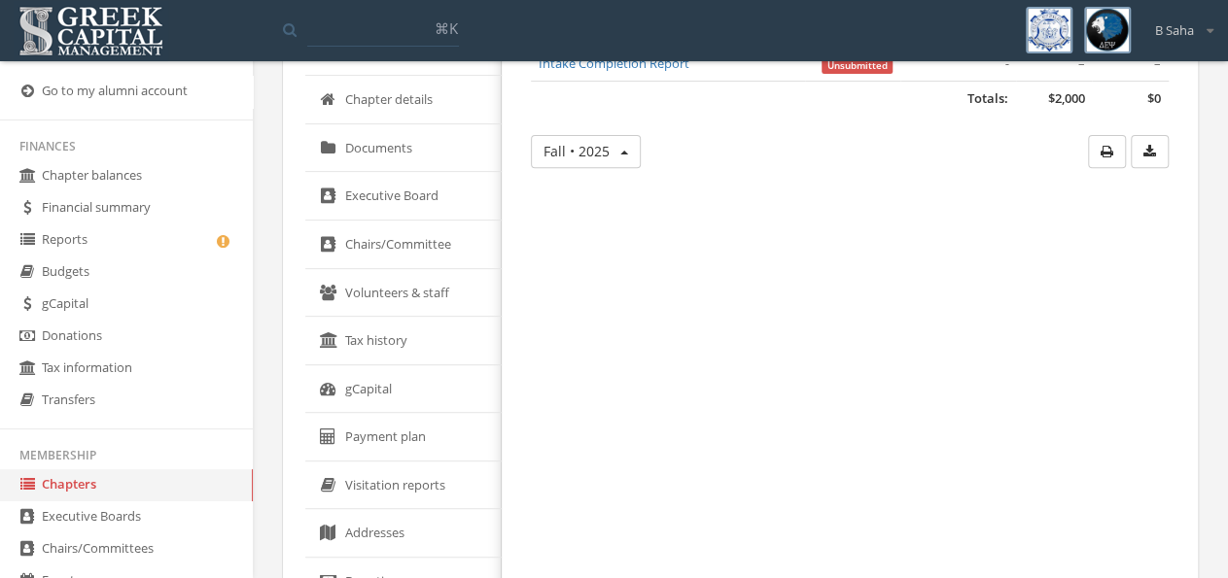
click at [410, 378] on link "gCapital" at bounding box center [403, 389] width 196 height 49
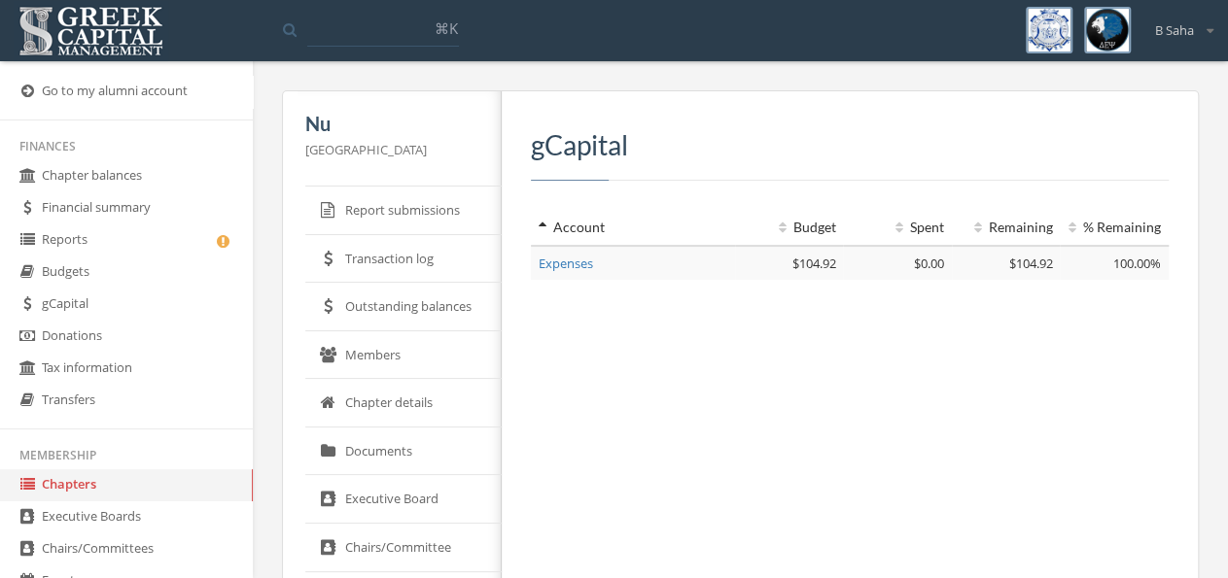
click at [413, 218] on link "Report submissions" at bounding box center [403, 211] width 196 height 49
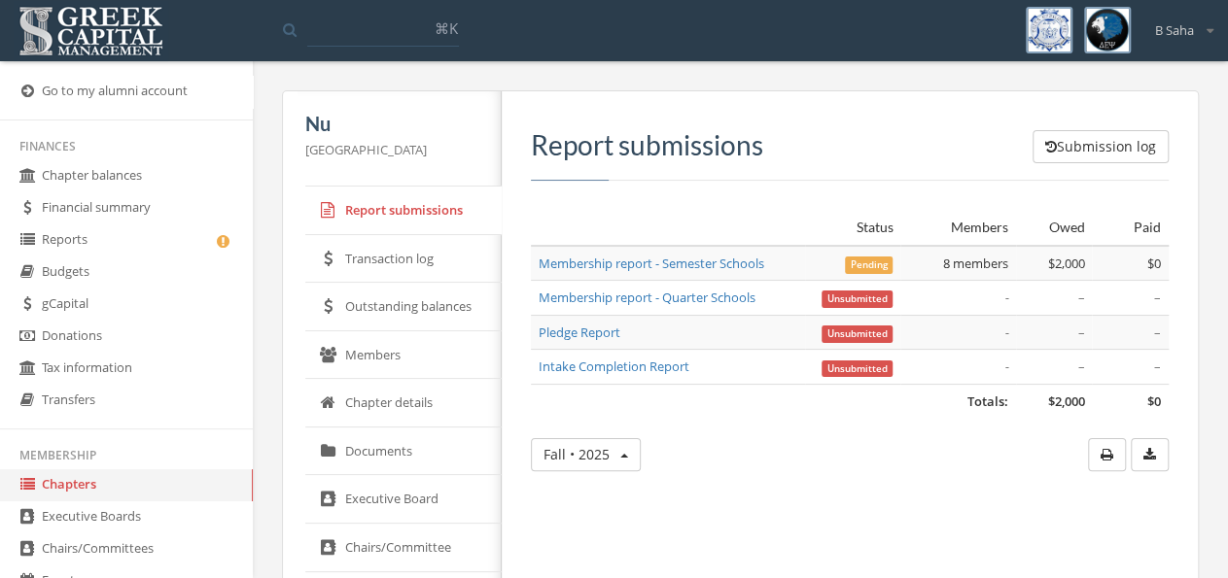
click at [396, 308] on link "Outstanding balances" at bounding box center [403, 307] width 196 height 49
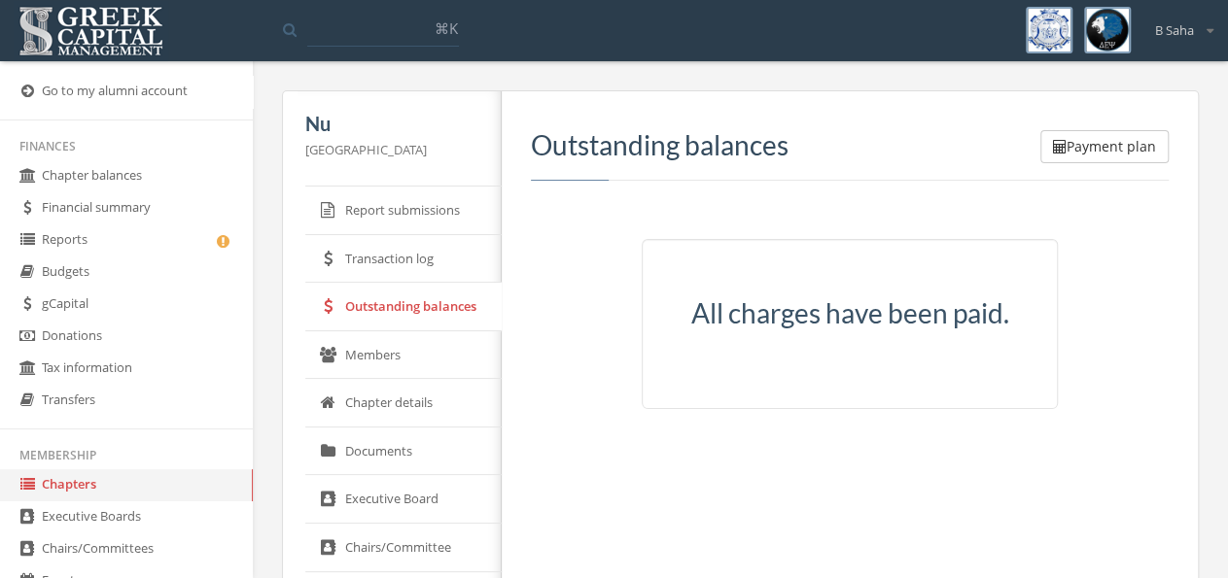
click at [129, 182] on link "Chapter balances" at bounding box center [126, 176] width 253 height 32
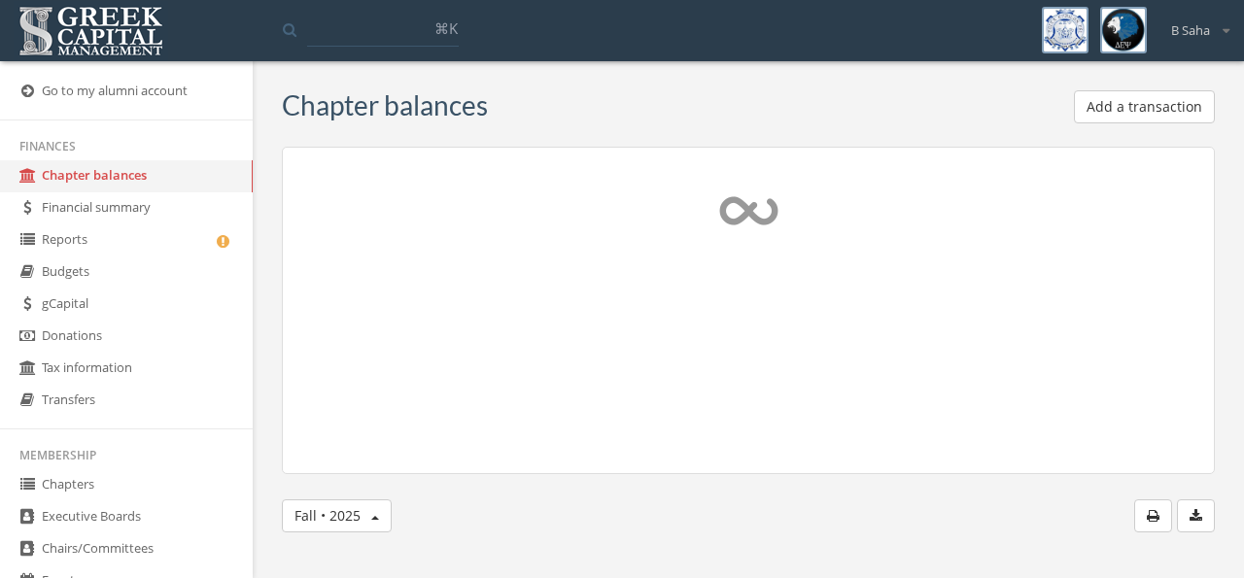
click at [153, 248] on link "Reports" at bounding box center [126, 241] width 253 height 32
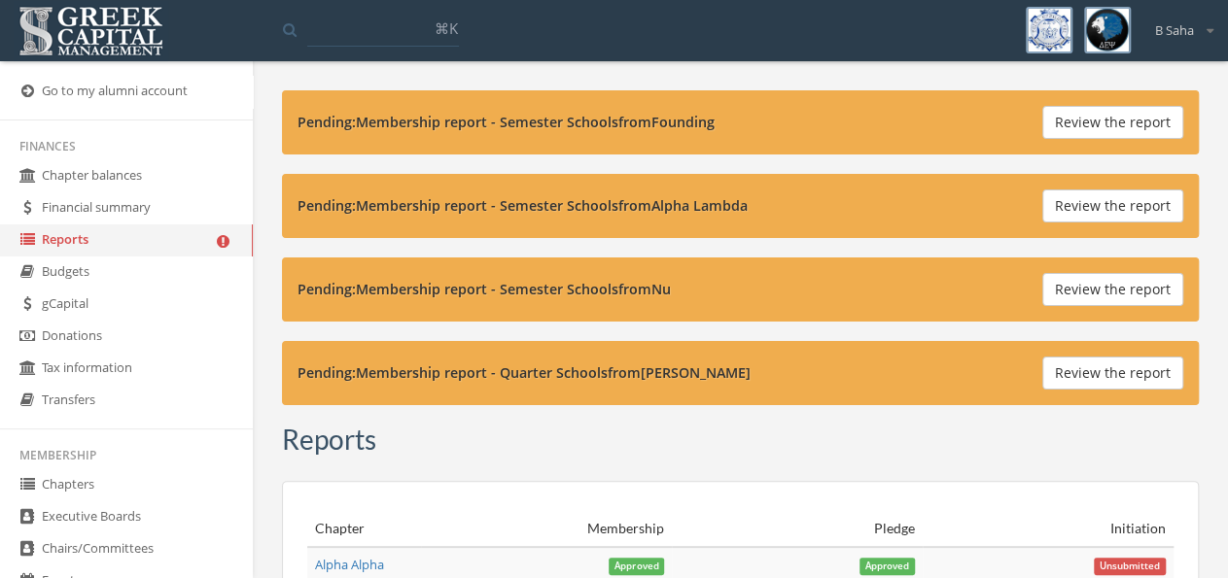
click at [1102, 129] on button "Review the report" at bounding box center [1112, 122] width 141 height 33
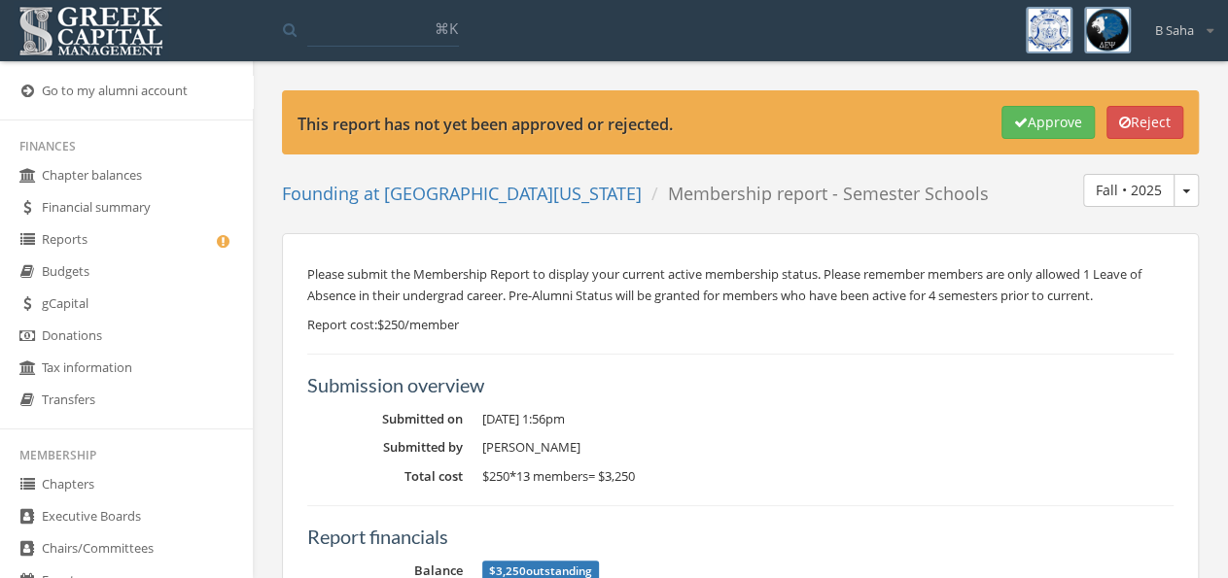
click at [442, 190] on link "Founding at [GEOGRAPHIC_DATA][US_STATE]" at bounding box center [462, 193] width 360 height 23
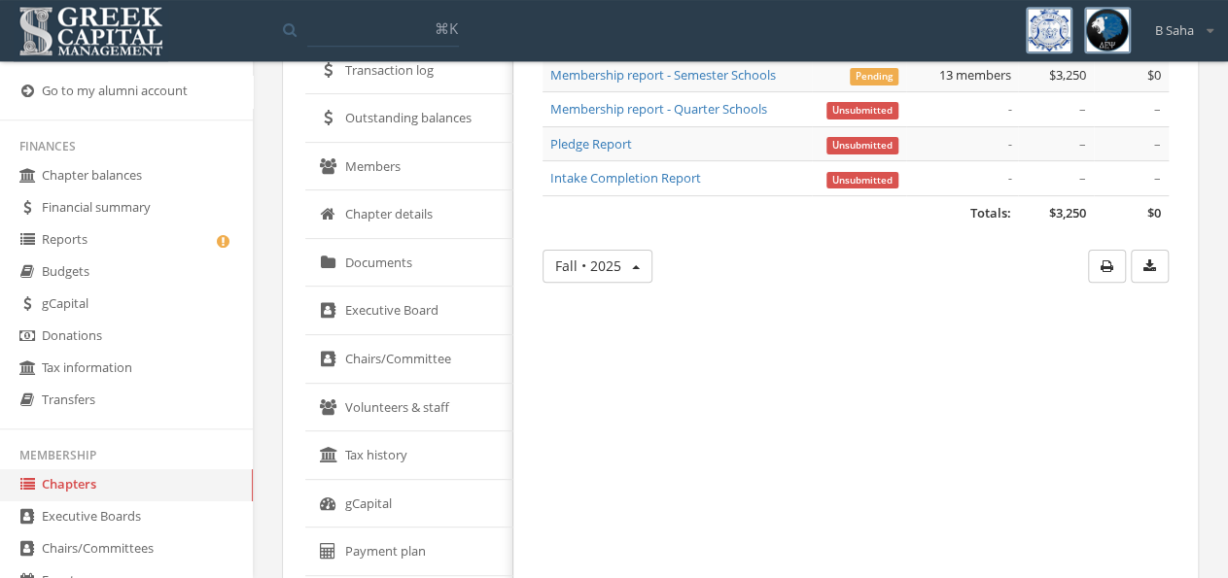
scroll to position [202, 0]
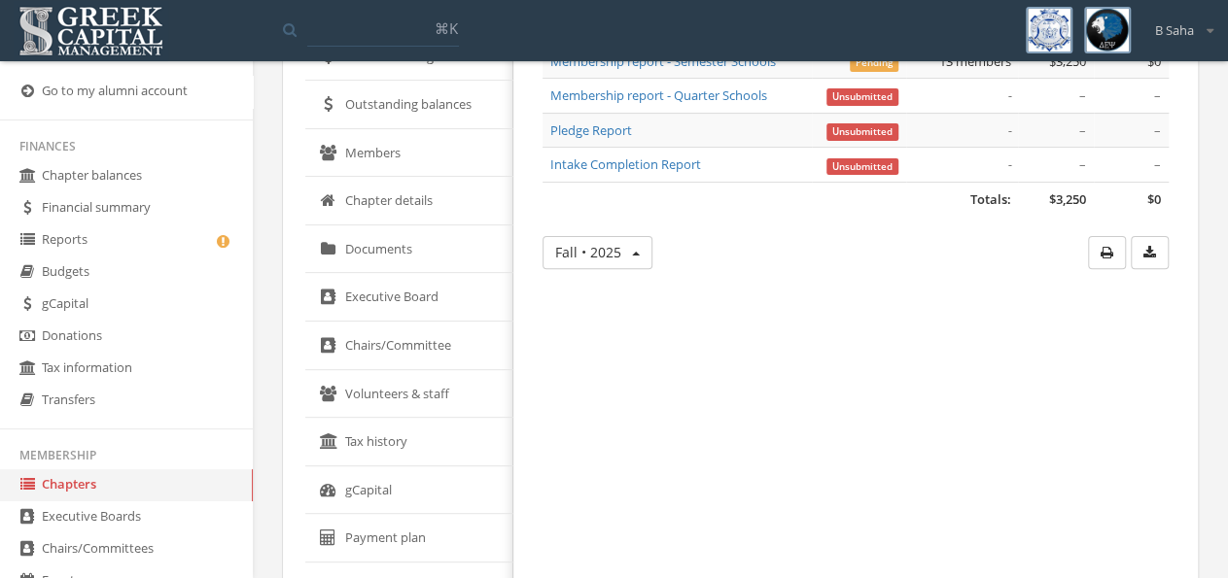
click at [430, 109] on link "Outstanding balances" at bounding box center [409, 105] width 208 height 49
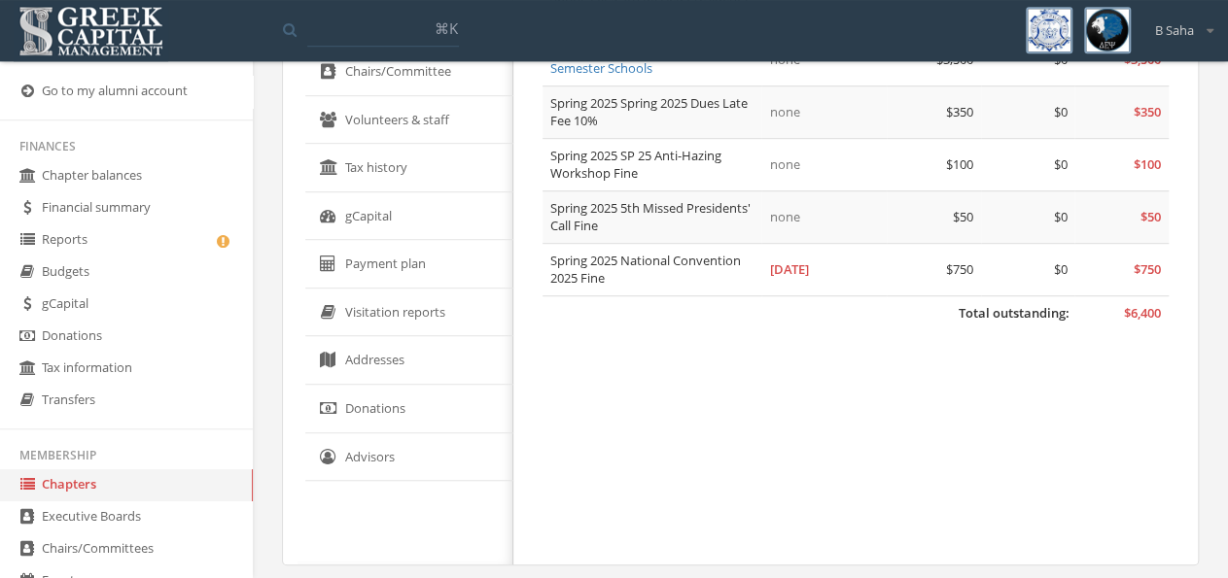
scroll to position [482, 0]
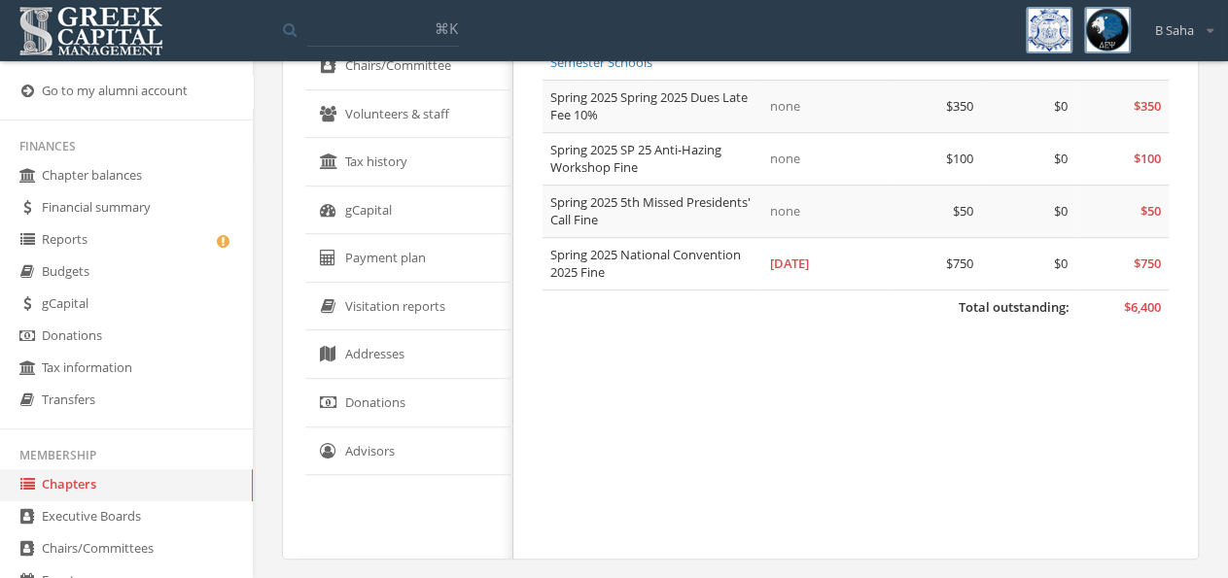
click at [388, 211] on link "gCapital" at bounding box center [409, 211] width 208 height 49
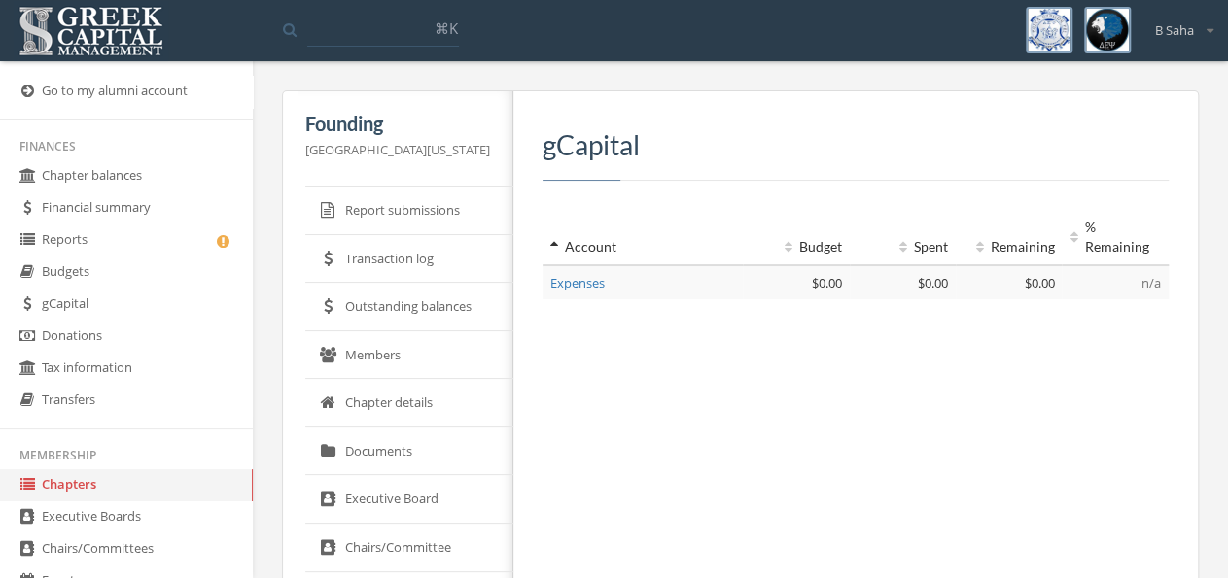
click at [394, 295] on link "Outstanding balances" at bounding box center [409, 307] width 208 height 49
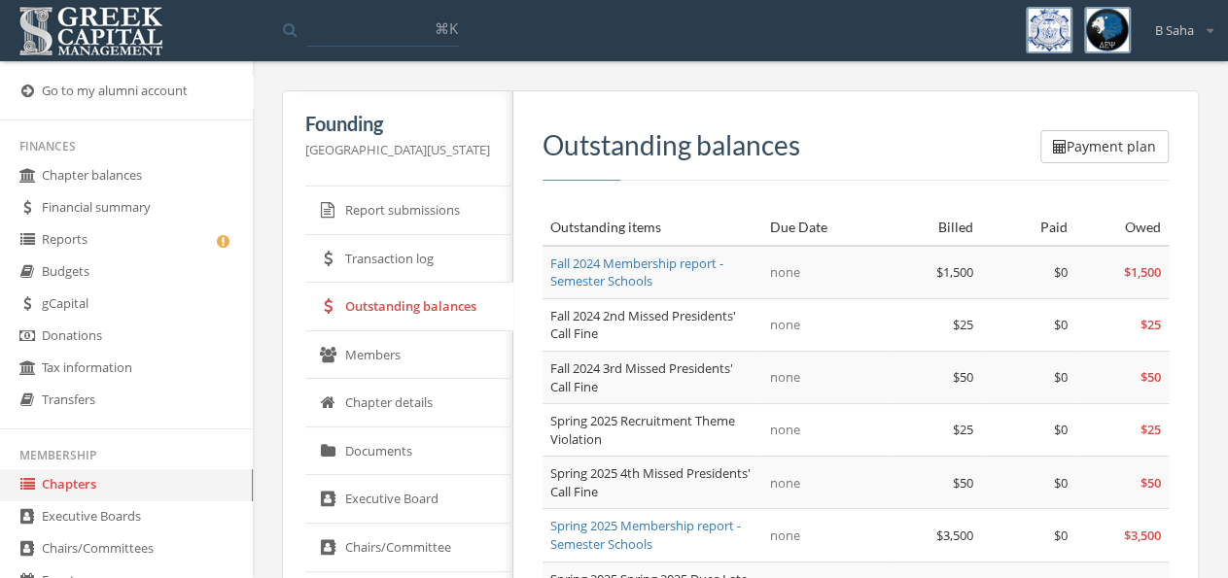
click at [160, 246] on link "Reports" at bounding box center [126, 241] width 253 height 32
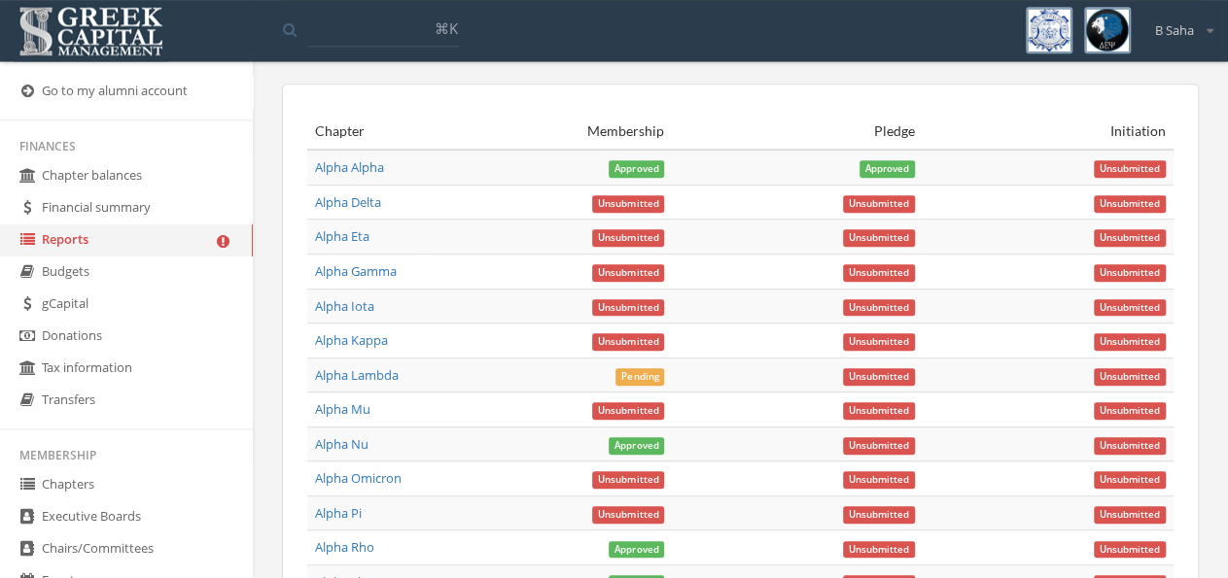
scroll to position [404, 0]
